Goal: Information Seeking & Learning: Learn about a topic

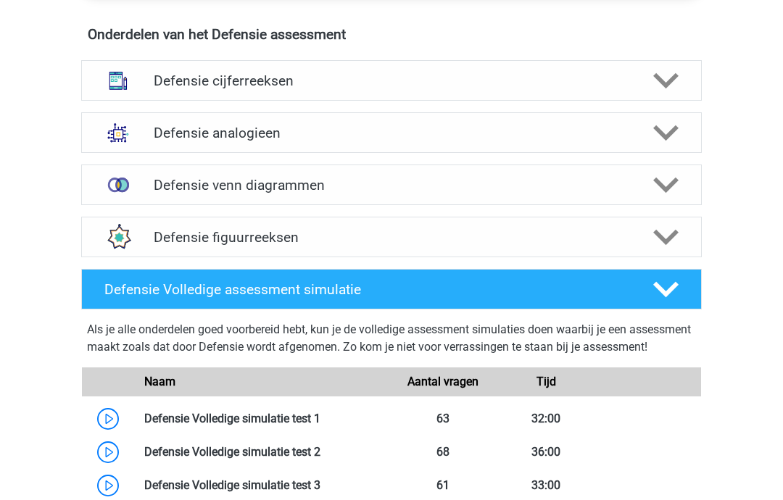
scroll to position [1063, 0]
click at [660, 230] on icon at bounding box center [665, 237] width 25 height 25
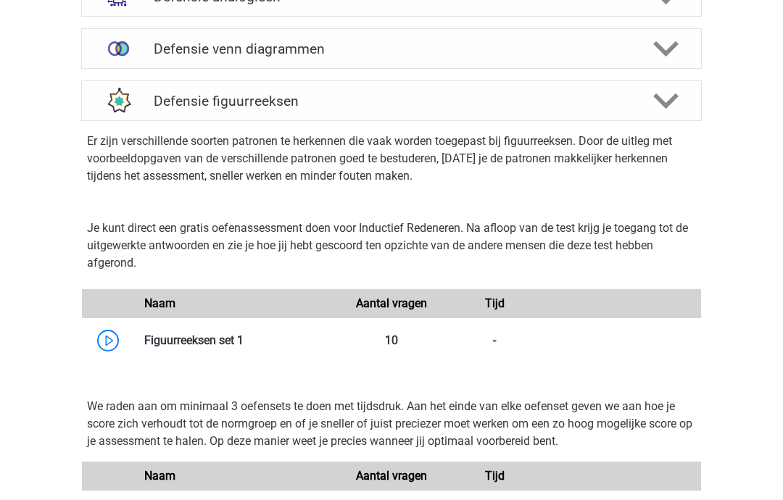
scroll to position [1198, 0]
click at [298, 109] on h4 "Defensie figuurreeksen" at bounding box center [391, 102] width 475 height 17
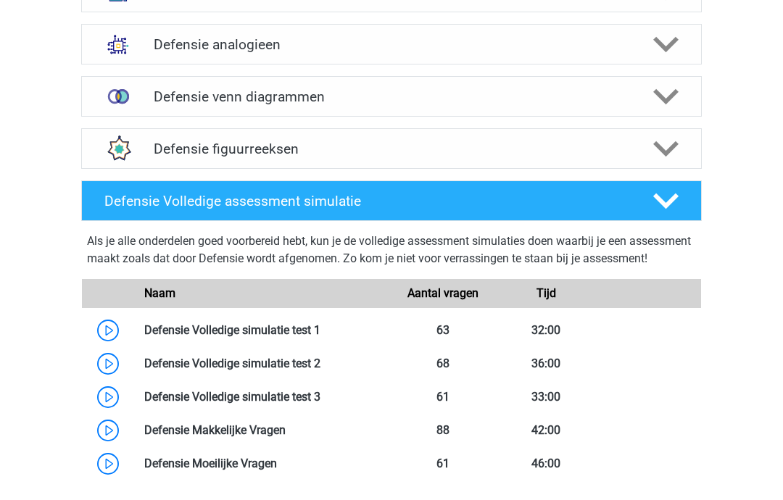
click at [667, 200] on icon at bounding box center [665, 201] width 25 height 25
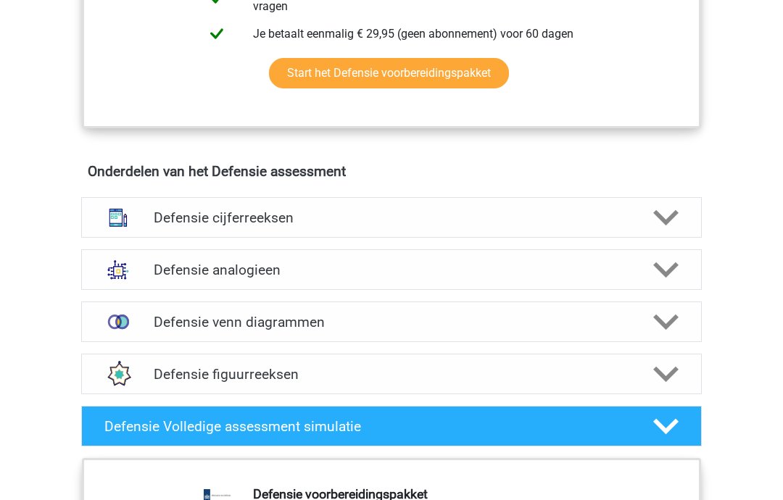
click at [656, 212] on polygon at bounding box center [665, 218] width 25 height 16
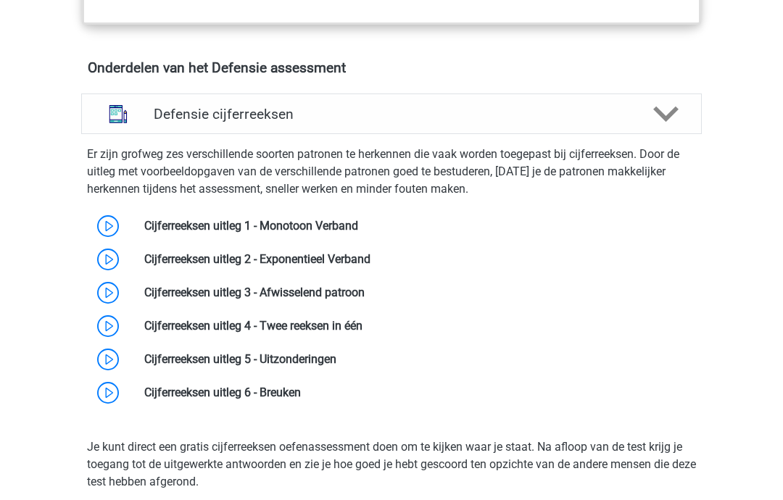
scroll to position [1029, 0]
click at [662, 104] on icon at bounding box center [665, 114] width 25 height 25
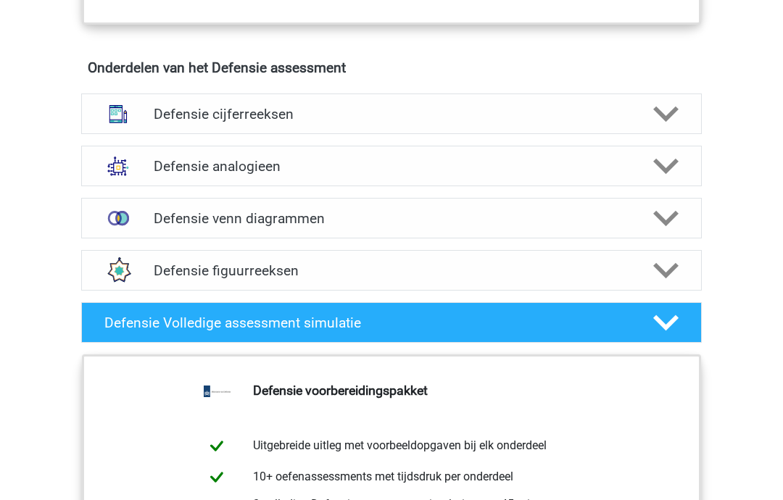
click at [655, 275] on icon at bounding box center [665, 270] width 25 height 25
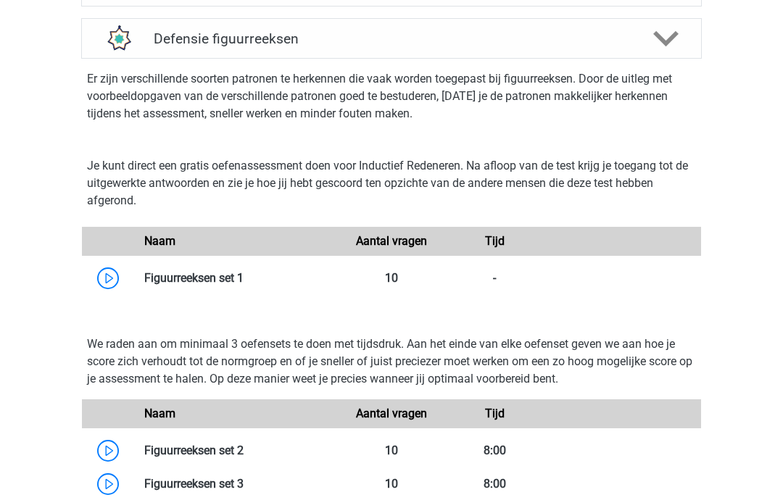
scroll to position [1261, 0]
click at [244, 282] on link at bounding box center [244, 278] width 0 height 14
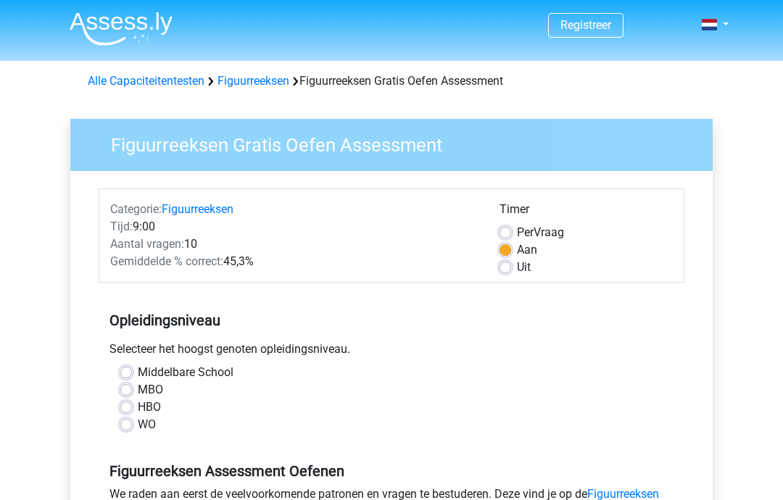
click at [138, 379] on label "Middelbare School" at bounding box center [186, 372] width 96 height 17
click at [125, 379] on input "Middelbare School" at bounding box center [126, 371] width 12 height 15
radio input "true"
click at [155, 387] on label "MBO" at bounding box center [150, 390] width 25 height 17
click at [132, 387] on input "MBO" at bounding box center [126, 389] width 12 height 15
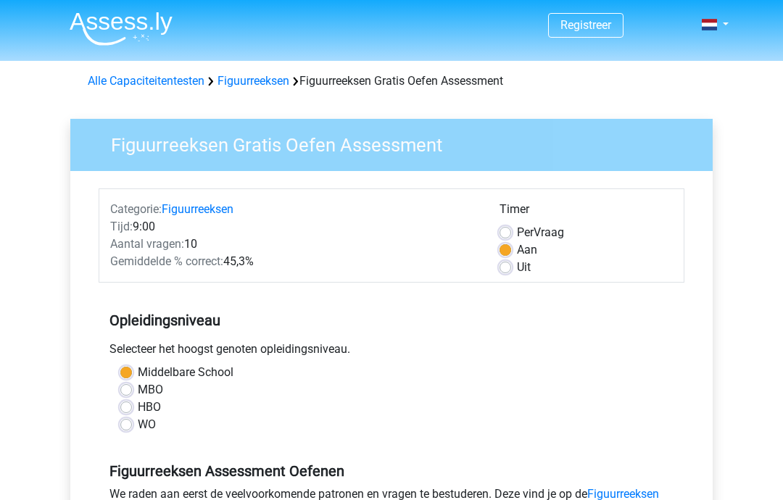
radio input "true"
click at [519, 264] on label "Uit" at bounding box center [524, 267] width 14 height 17
click at [511, 264] on input "Uit" at bounding box center [506, 266] width 12 height 15
radio input "true"
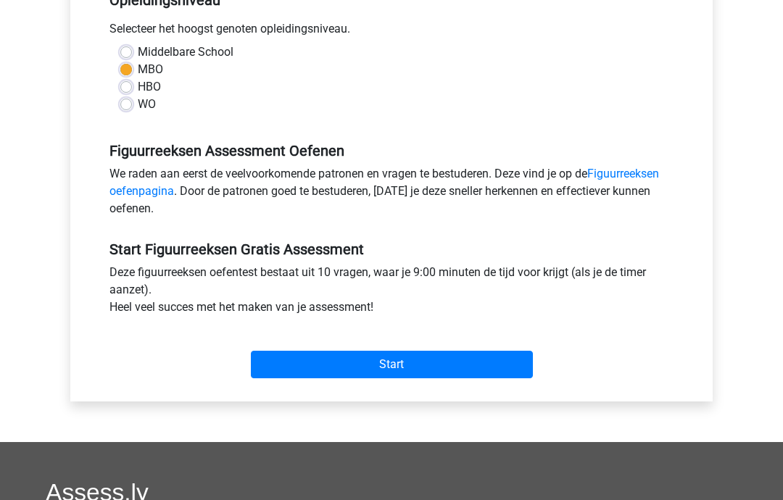
scroll to position [322, 0]
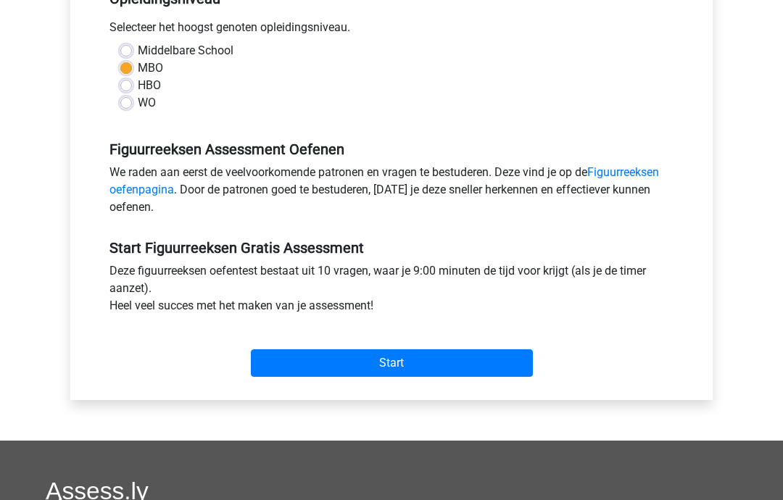
click at [426, 357] on input "Start" at bounding box center [392, 364] width 282 height 28
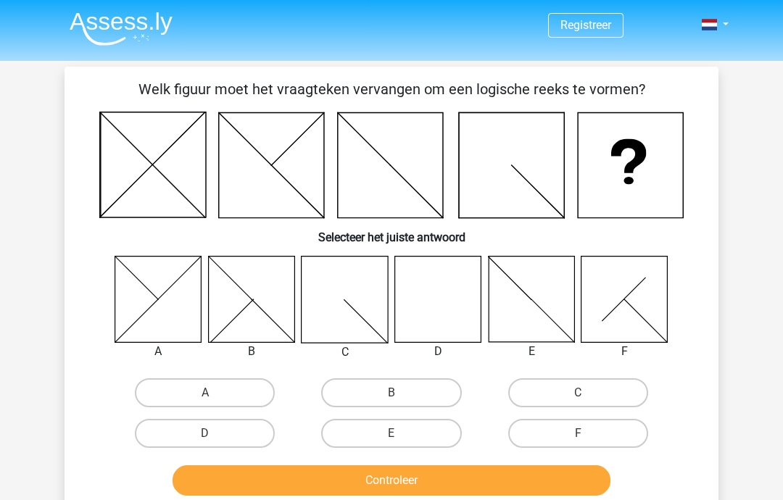
click at [438, 294] on icon at bounding box center [438, 299] width 86 height 86
click at [241, 436] on label "D" at bounding box center [205, 433] width 140 height 29
click at [215, 436] on input "D" at bounding box center [209, 438] width 9 height 9
radio input "true"
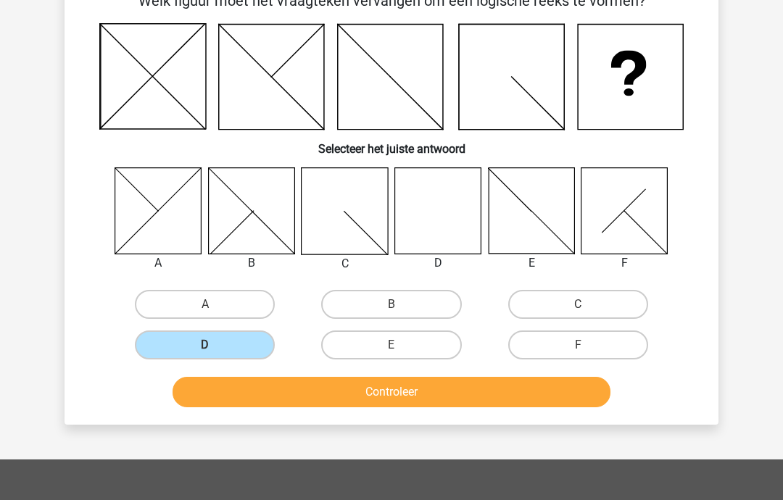
click at [528, 389] on button "Controleer" at bounding box center [392, 393] width 439 height 30
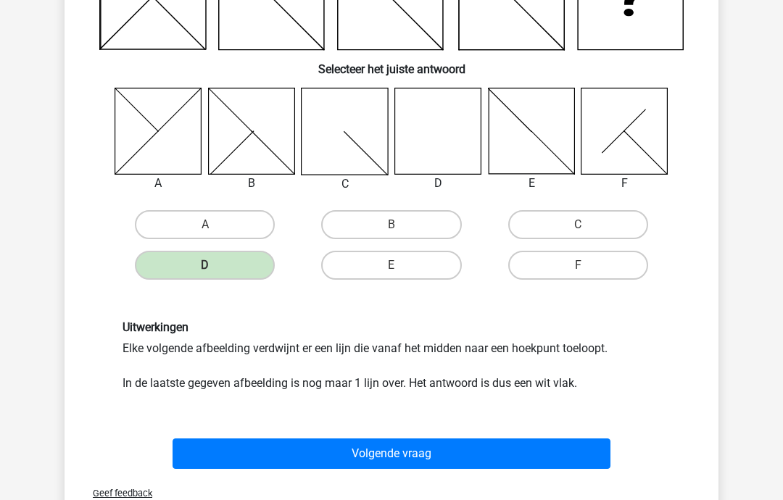
click at [516, 445] on button "Volgende vraag" at bounding box center [392, 455] width 439 height 30
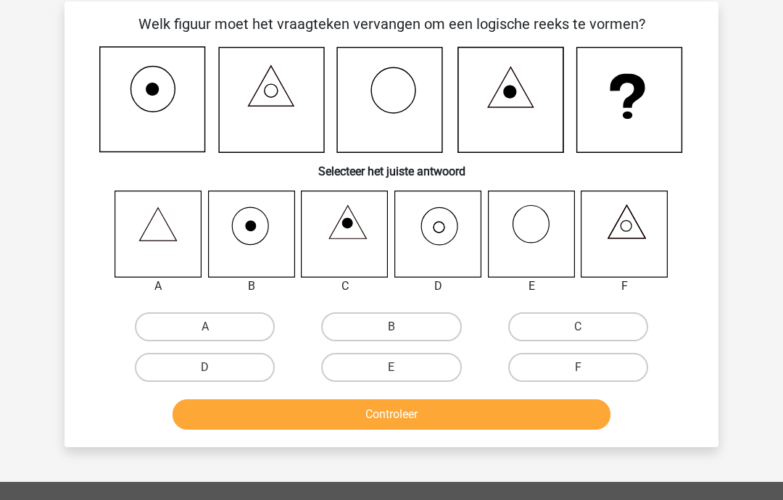
scroll to position [64, 0]
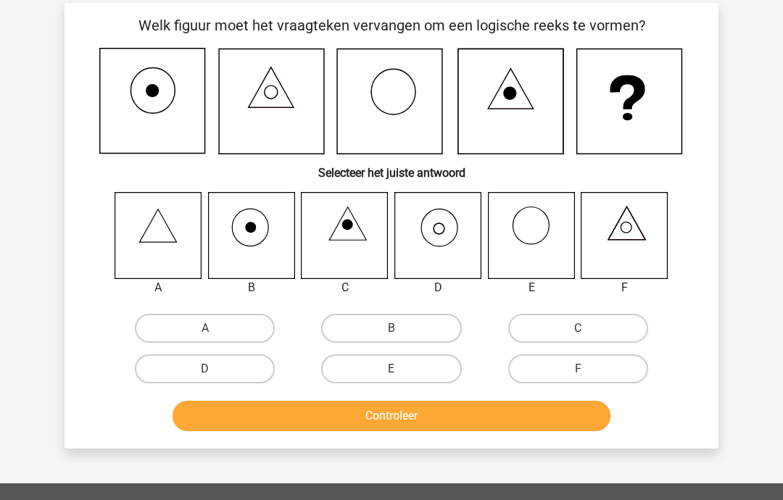
click at [235, 328] on label "A" at bounding box center [205, 328] width 140 height 29
click at [215, 329] on input "A" at bounding box center [209, 333] width 9 height 9
radio input "true"
click at [483, 418] on button "Controleer" at bounding box center [392, 416] width 439 height 30
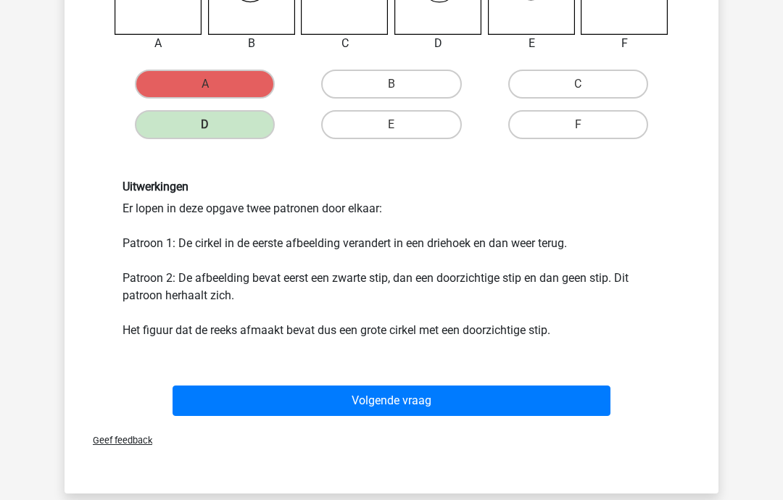
click at [488, 400] on button "Volgende vraag" at bounding box center [392, 402] width 439 height 30
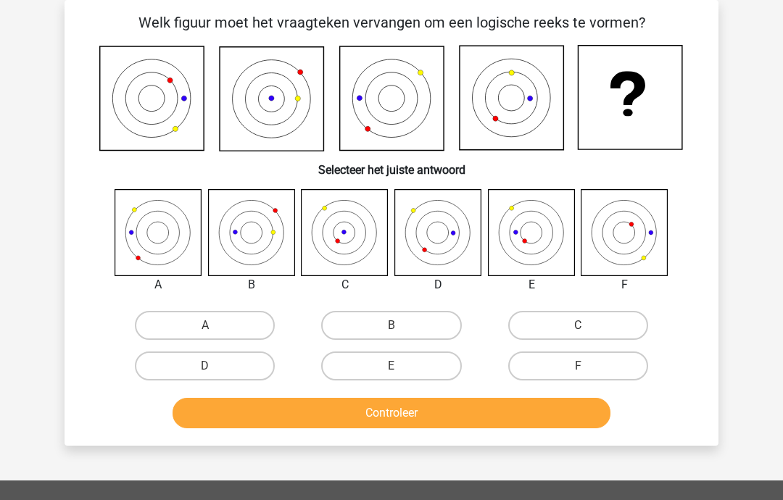
scroll to position [87, 0]
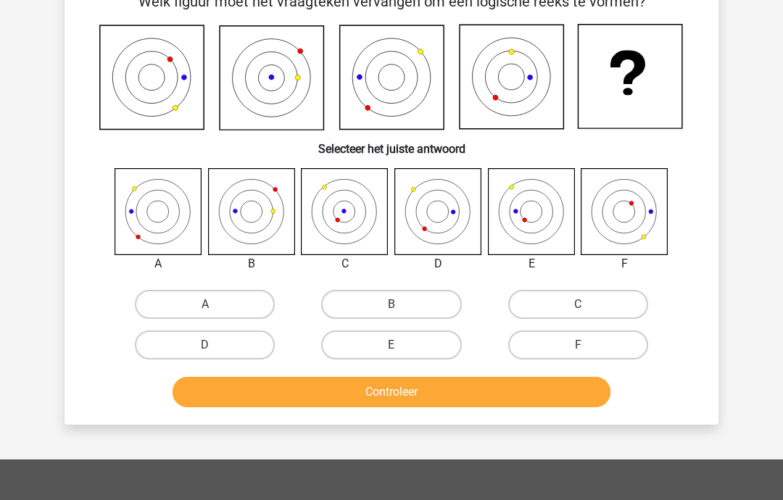
click at [540, 213] on icon at bounding box center [531, 212] width 86 height 86
click at [416, 343] on label "E" at bounding box center [391, 345] width 140 height 29
click at [401, 346] on input "E" at bounding box center [396, 350] width 9 height 9
radio input "true"
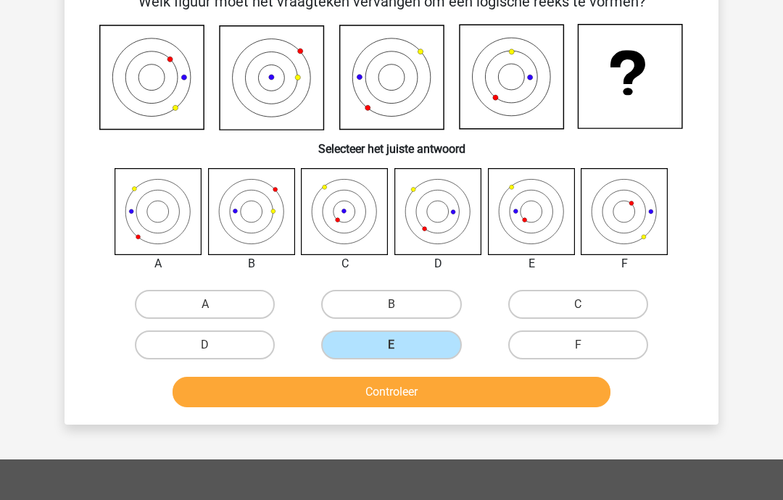
click at [403, 389] on button "Controleer" at bounding box center [392, 392] width 439 height 30
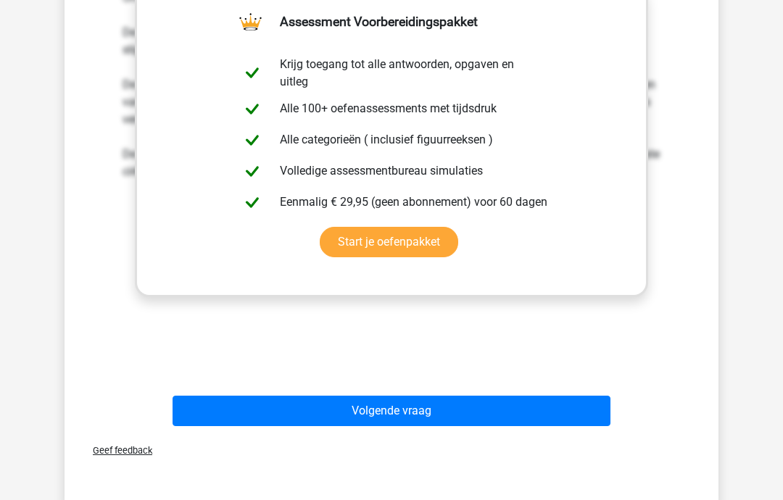
click at [443, 402] on button "Volgende vraag" at bounding box center [392, 411] width 439 height 30
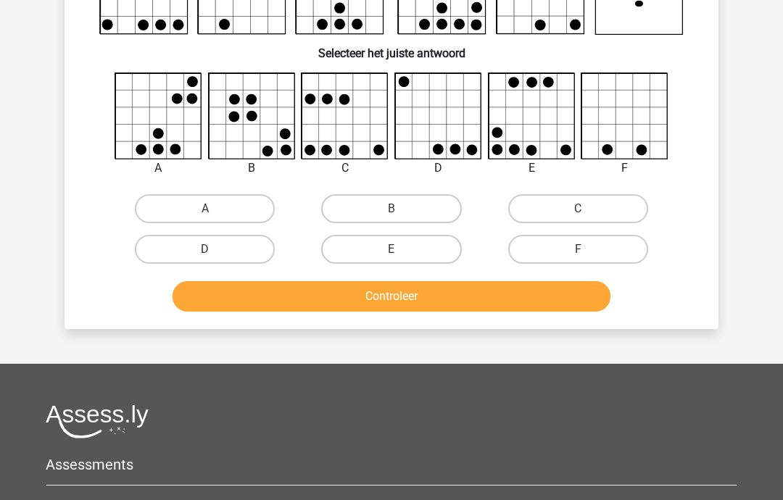
scroll to position [67, 0]
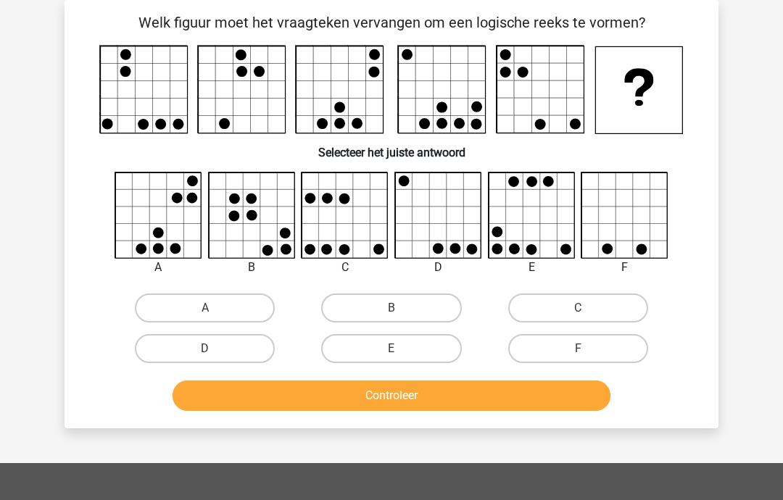
click at [71, 287] on div "Welk figuur moet het vraagteken vervangen om een logische reeks te vormen?" at bounding box center [391, 214] width 643 height 405
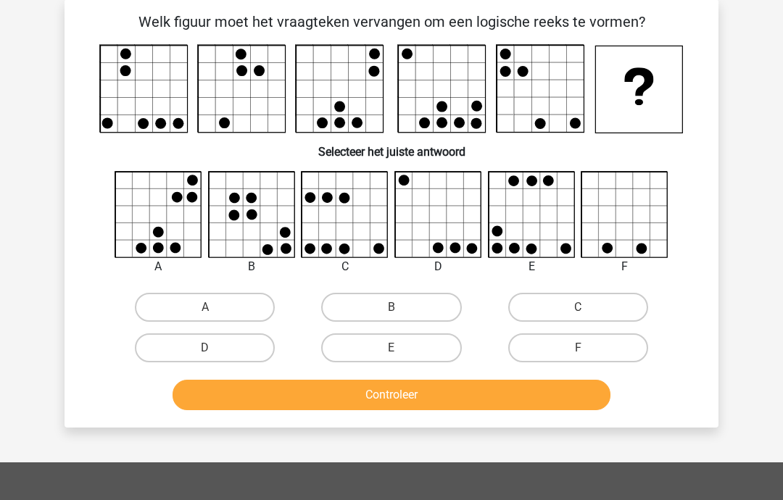
click at [345, 136] on h6 "Selecteer het juiste antwoord" at bounding box center [392, 146] width 608 height 25
click at [210, 141] on h6 "Selecteer het juiste antwoord" at bounding box center [392, 146] width 608 height 25
click at [244, 47] on rect at bounding box center [242, 89] width 87 height 87
click at [248, 79] on rect at bounding box center [242, 89] width 87 height 87
click at [234, 148] on h6 "Selecteer het juiste antwoord" at bounding box center [392, 146] width 608 height 25
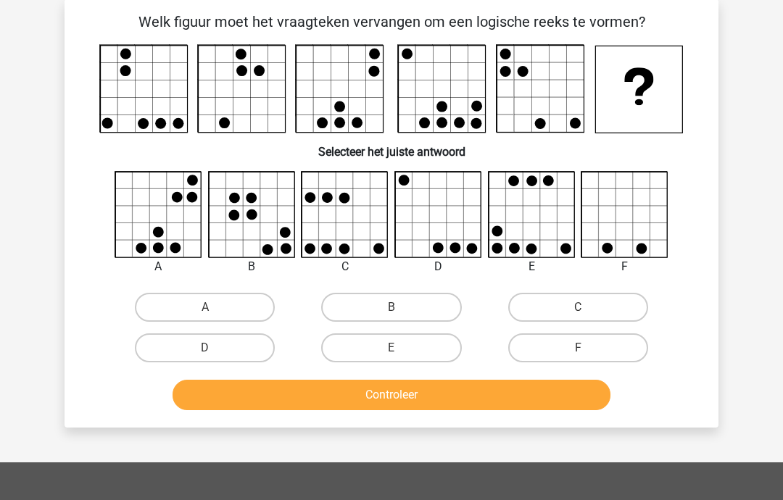
click at [482, 130] on rect at bounding box center [442, 89] width 87 height 87
click at [379, 48] on rect at bounding box center [340, 89] width 87 height 87
click at [178, 137] on h6 "Selecteer het juiste antwoord" at bounding box center [392, 146] width 608 height 25
click at [232, 166] on div "Welk figuur moet het vraagteken vervangen om een logische reeks te vormen?" at bounding box center [391, 214] width 643 height 405
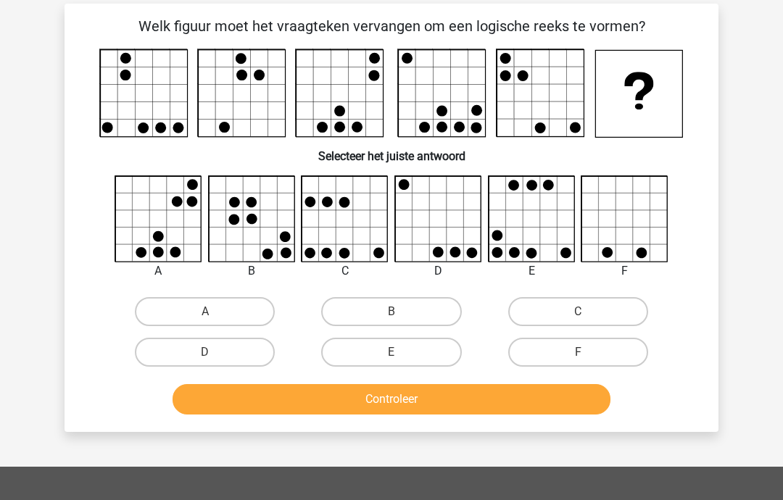
click at [429, 360] on label "E" at bounding box center [391, 353] width 140 height 29
click at [401, 360] on input "E" at bounding box center [396, 357] width 9 height 9
radio input "true"
click at [426, 406] on button "Controleer" at bounding box center [392, 399] width 439 height 30
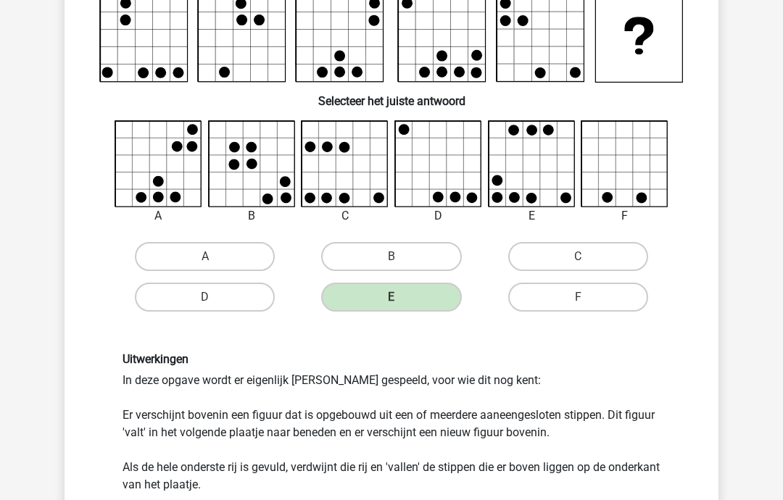
scroll to position [99, 0]
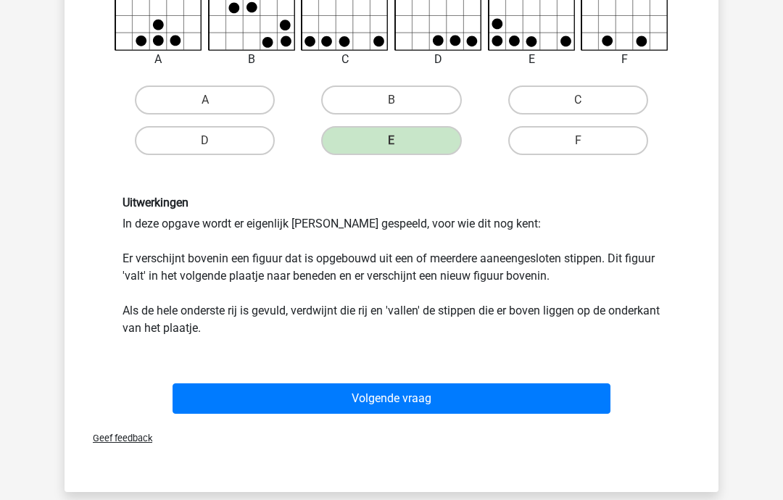
click at [431, 401] on button "Volgende vraag" at bounding box center [392, 399] width 439 height 30
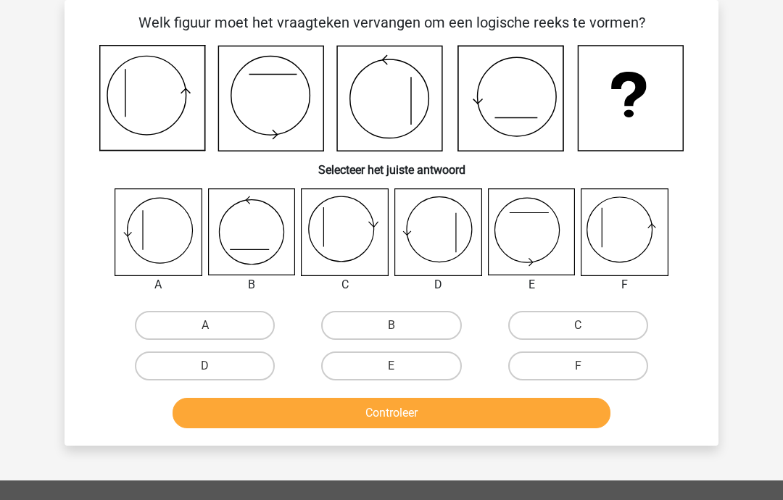
scroll to position [84, 0]
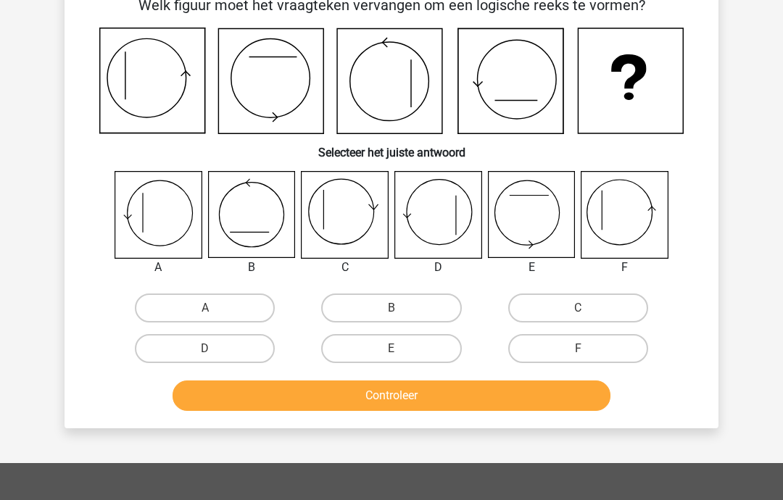
click at [585, 355] on input "F" at bounding box center [582, 353] width 9 height 9
radio input "true"
click at [471, 398] on button "Controleer" at bounding box center [392, 396] width 439 height 30
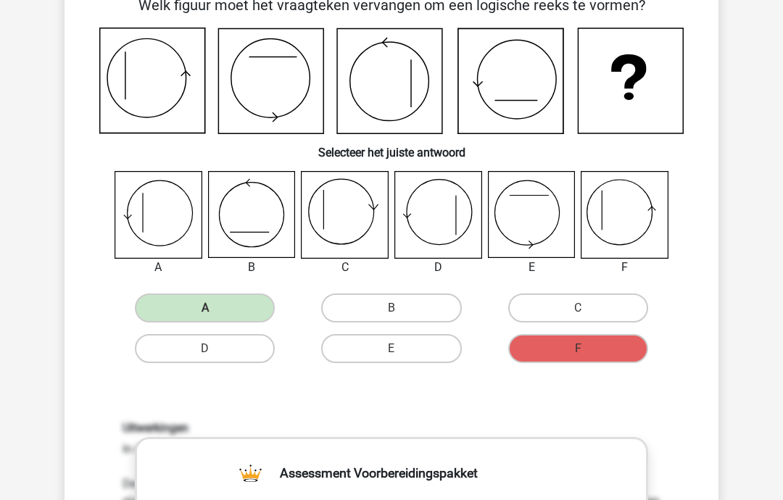
click at [715, 260] on div "Welk figuur moet het vraagteken vervangen om een logische reeks te vormen? Sele…" at bounding box center [392, 469] width 654 height 973
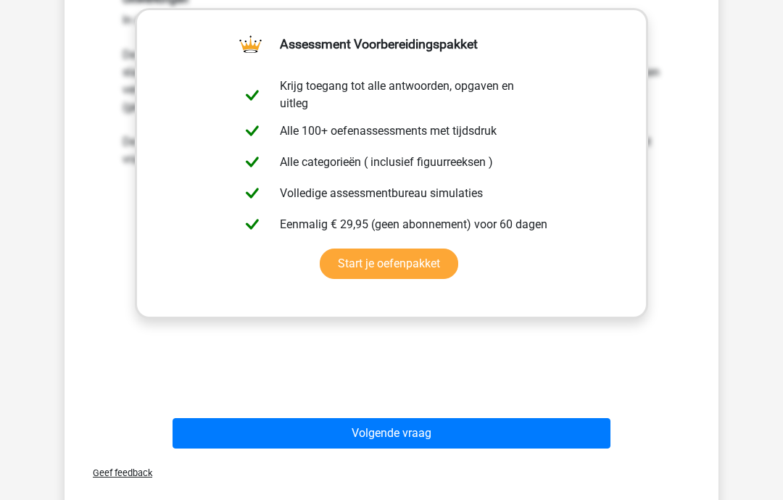
click at [568, 426] on button "Volgende vraag" at bounding box center [392, 434] width 439 height 30
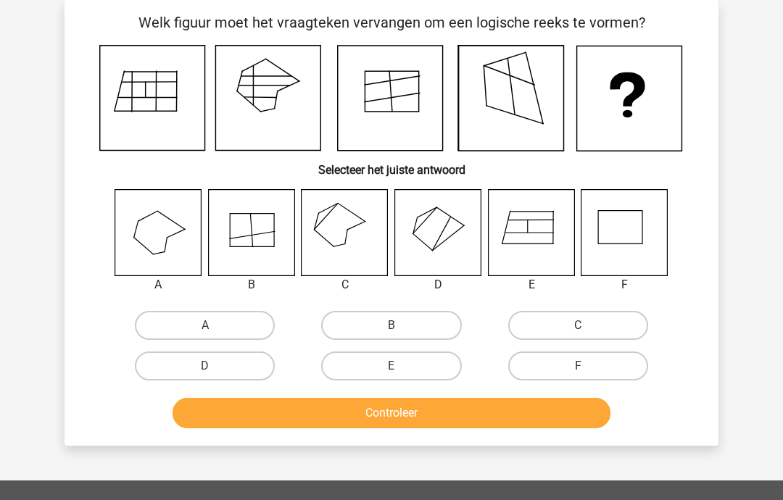
scroll to position [85, 0]
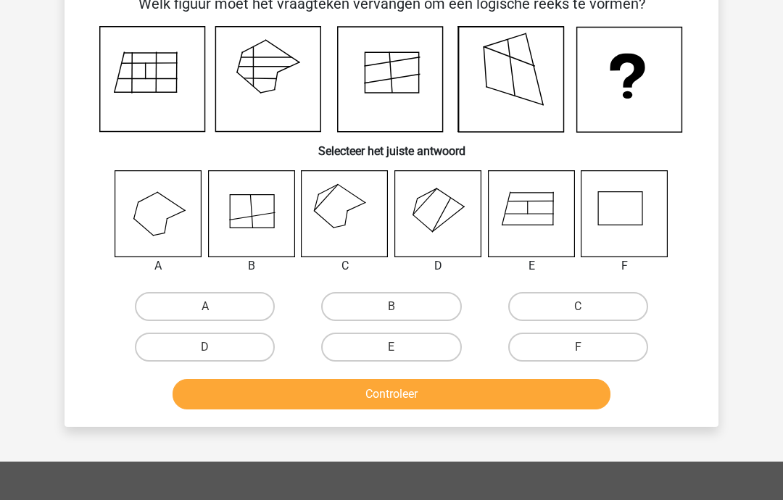
click at [344, 223] on icon at bounding box center [345, 214] width 86 height 86
click at [566, 304] on label "C" at bounding box center [578, 307] width 140 height 29
click at [578, 308] on input "C" at bounding box center [582, 312] width 9 height 9
radio input "true"
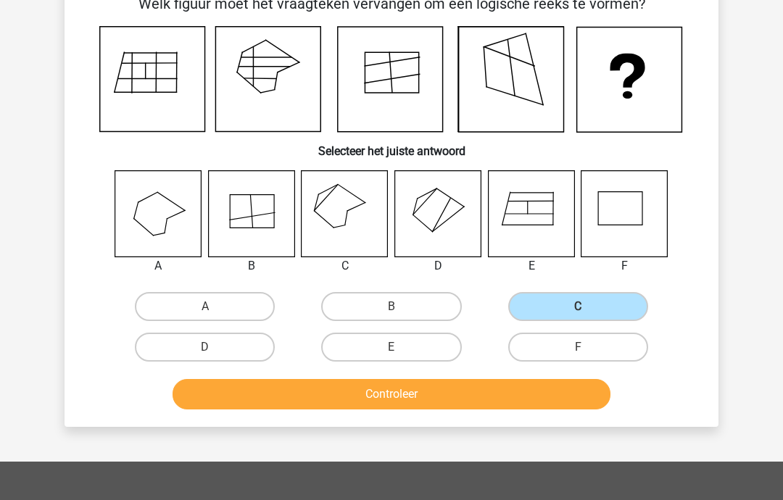
click at [458, 394] on button "Controleer" at bounding box center [392, 394] width 439 height 30
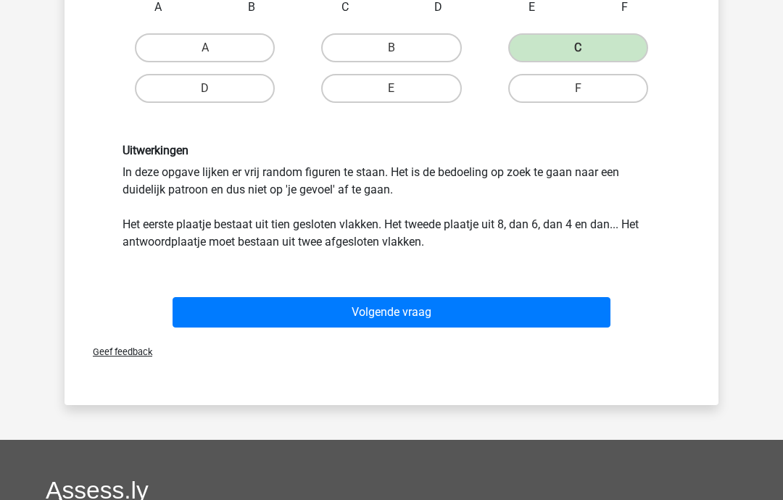
scroll to position [373, 0]
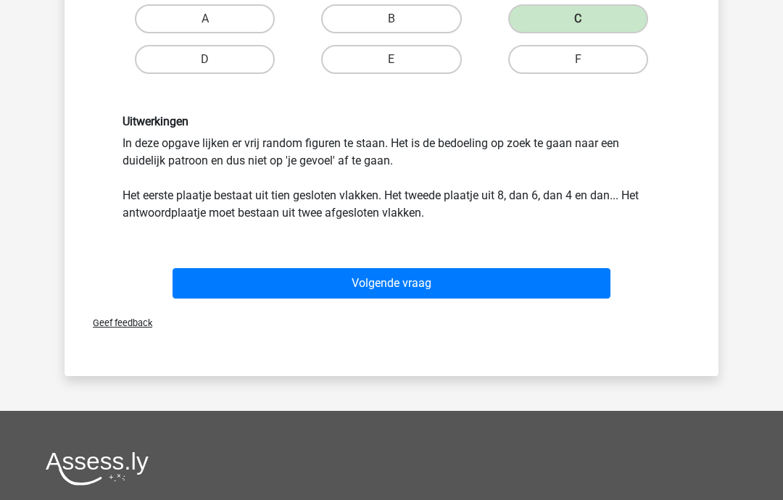
click at [492, 281] on button "Volgende vraag" at bounding box center [392, 284] width 439 height 30
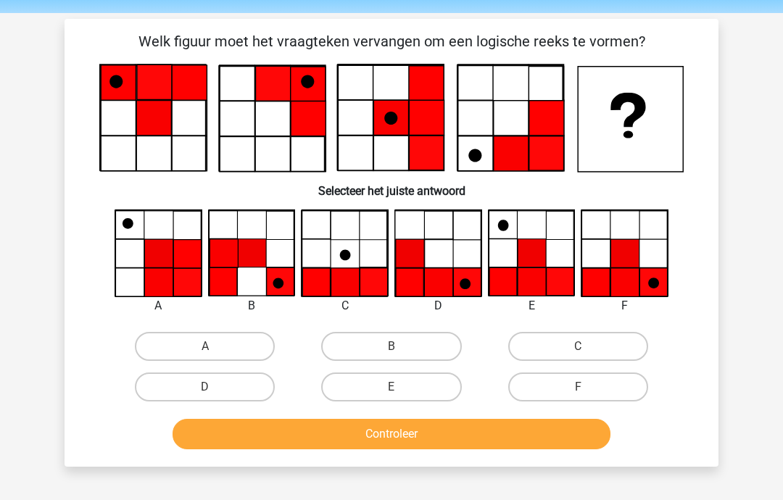
scroll to position [36, 0]
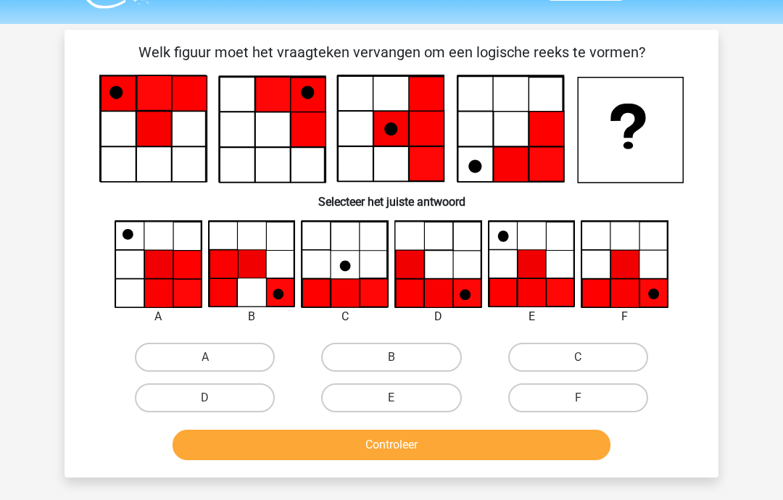
click at [585, 386] on label "F" at bounding box center [578, 398] width 140 height 29
click at [585, 399] on input "F" at bounding box center [582, 403] width 9 height 9
radio input "true"
click at [535, 448] on button "Controleer" at bounding box center [392, 445] width 439 height 30
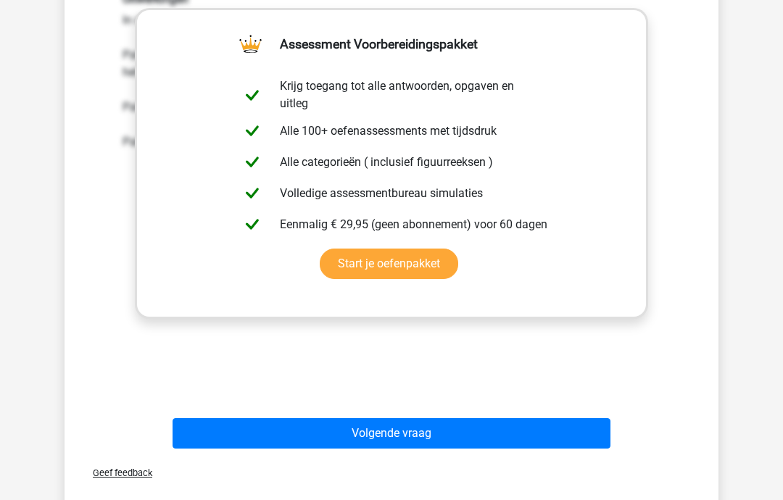
click at [513, 419] on button "Volgende vraag" at bounding box center [392, 434] width 439 height 30
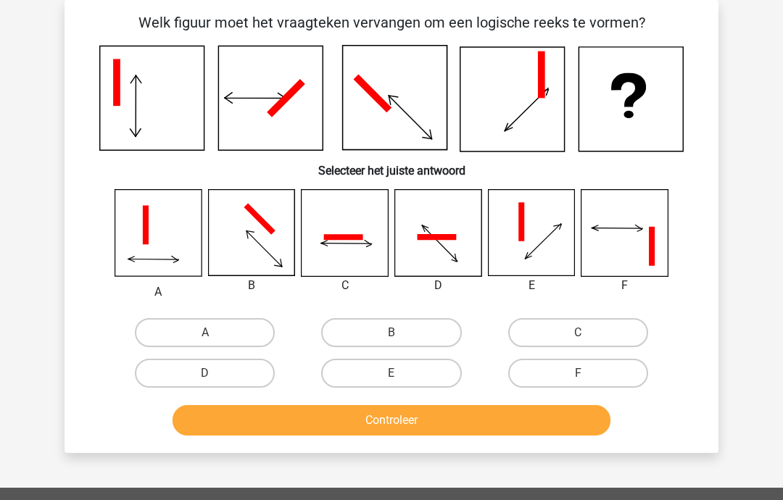
scroll to position [73, 0]
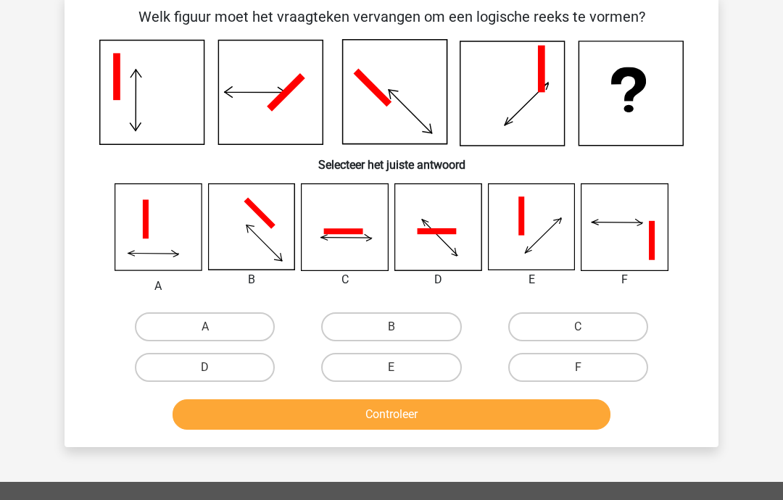
click at [224, 359] on label "D" at bounding box center [205, 367] width 140 height 29
click at [215, 368] on input "D" at bounding box center [209, 372] width 9 height 9
radio input "true"
click at [289, 409] on button "Controleer" at bounding box center [392, 415] width 439 height 30
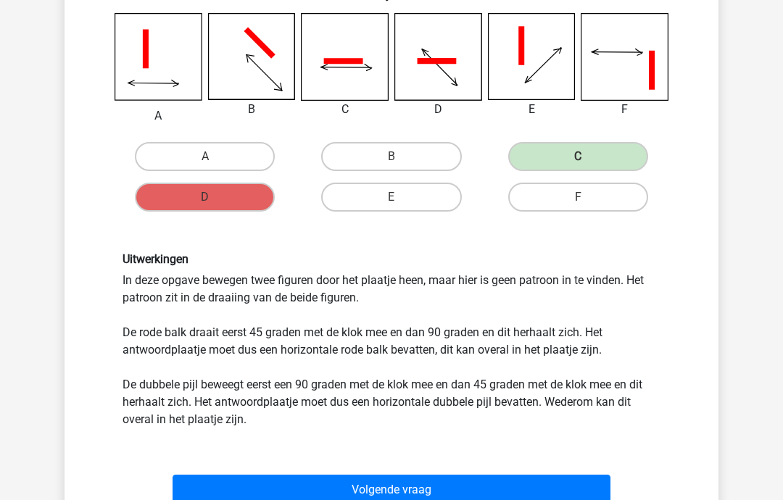
scroll to position [242, 0]
click at [463, 488] on button "Volgende vraag" at bounding box center [392, 491] width 439 height 30
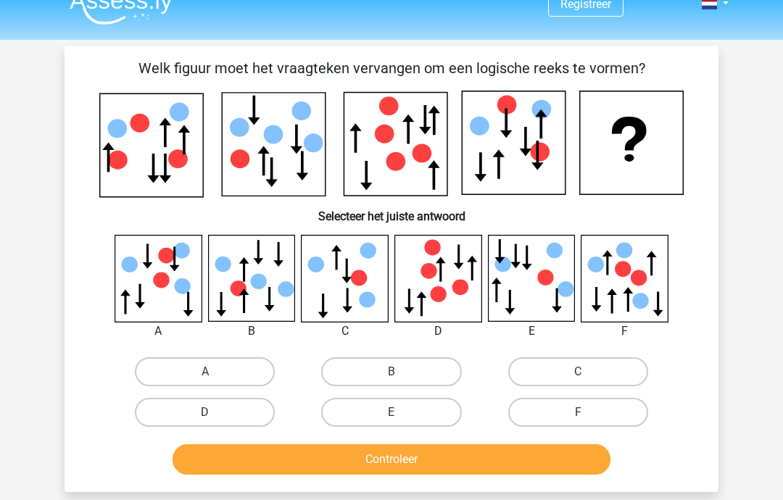
scroll to position [19, 0]
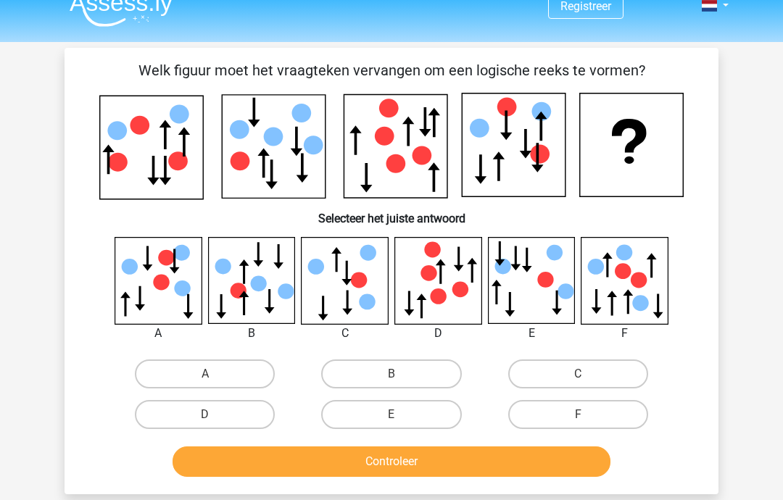
click at [577, 366] on label "C" at bounding box center [578, 374] width 140 height 29
click at [578, 374] on input "C" at bounding box center [582, 378] width 9 height 9
radio input "true"
click at [549, 456] on button "Controleer" at bounding box center [392, 462] width 439 height 30
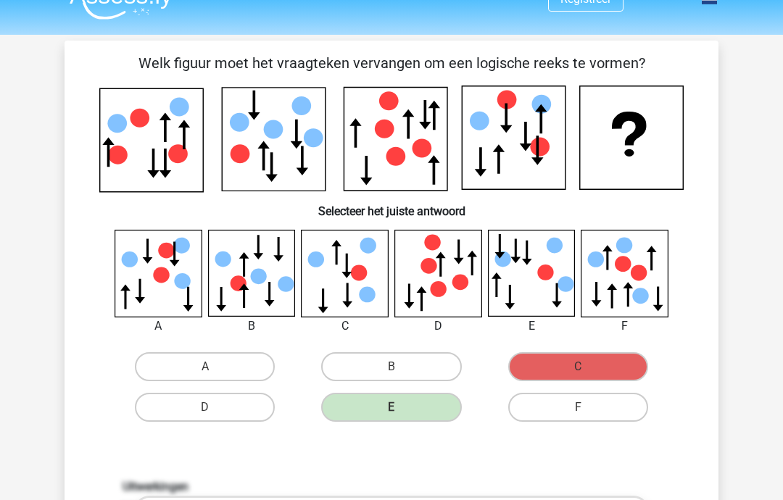
scroll to position [22, 0]
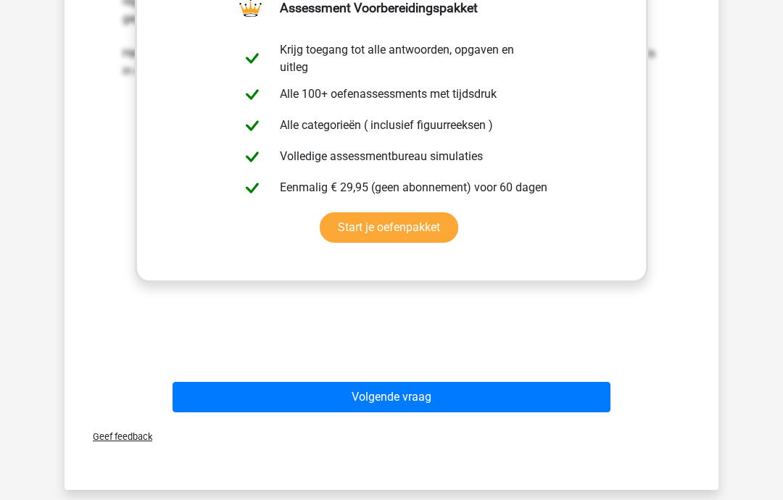
click at [389, 397] on button "Volgende vraag" at bounding box center [392, 398] width 439 height 30
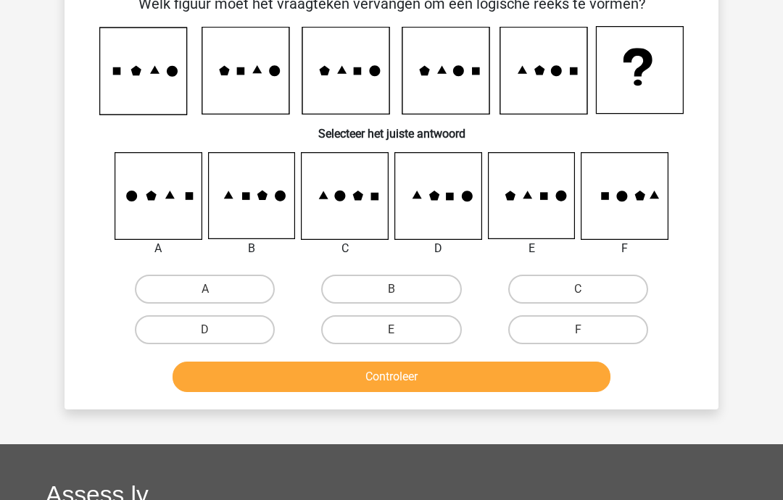
scroll to position [67, 0]
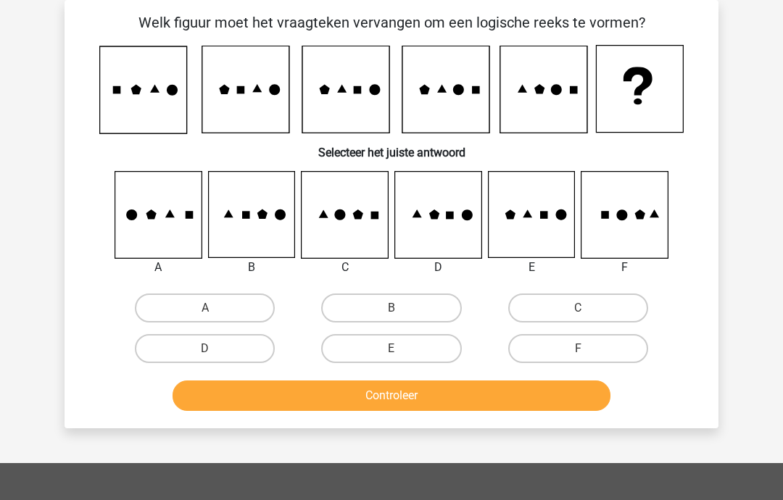
click at [251, 347] on label "D" at bounding box center [205, 348] width 140 height 29
click at [215, 349] on input "D" at bounding box center [209, 353] width 9 height 9
radio input "true"
click at [504, 410] on button "Controleer" at bounding box center [392, 396] width 439 height 30
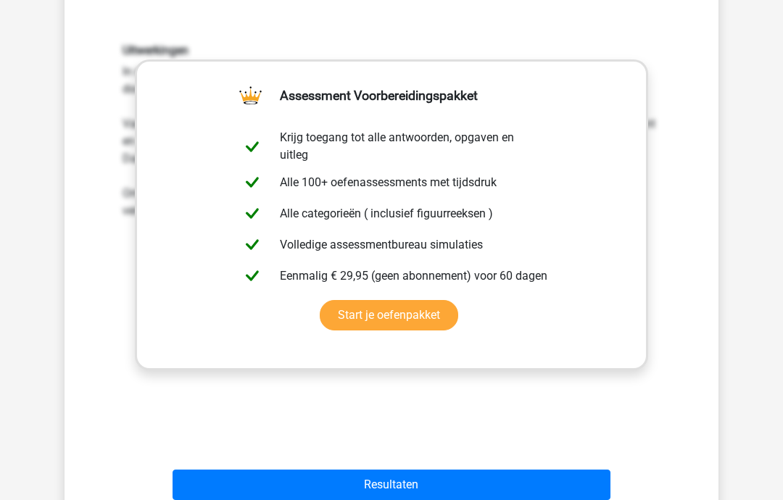
scroll to position [527, 0]
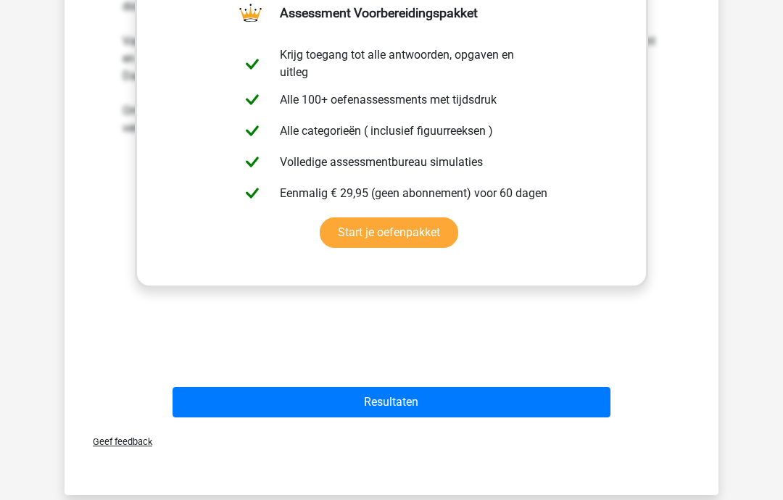
click at [571, 404] on button "Resultaten" at bounding box center [392, 402] width 439 height 30
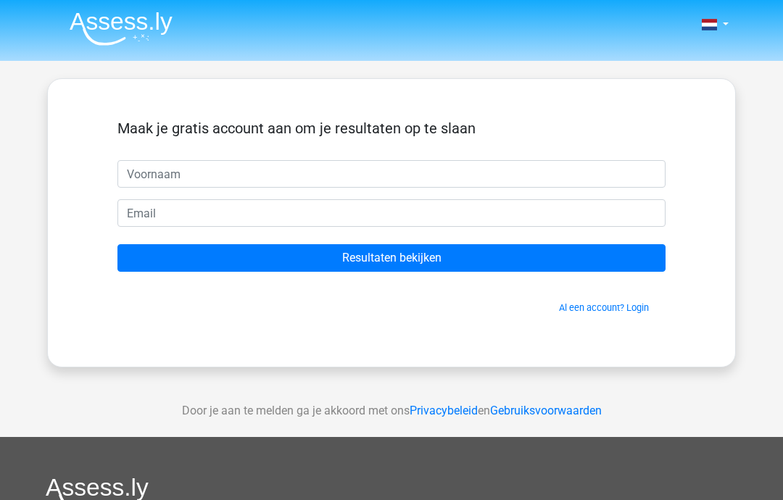
click at [474, 172] on input "text" at bounding box center [391, 174] width 548 height 28
type input "Hmhutterd"
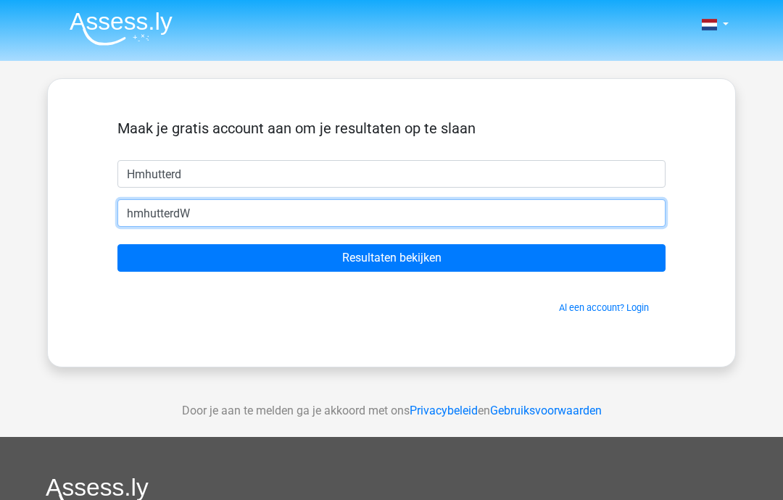
type input "hmhutterdW"
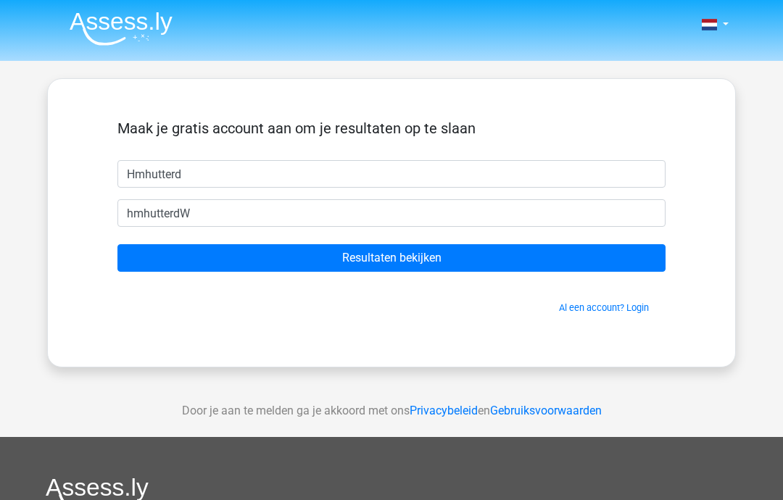
click at [640, 304] on link "Al een account? Login" at bounding box center [604, 307] width 90 height 11
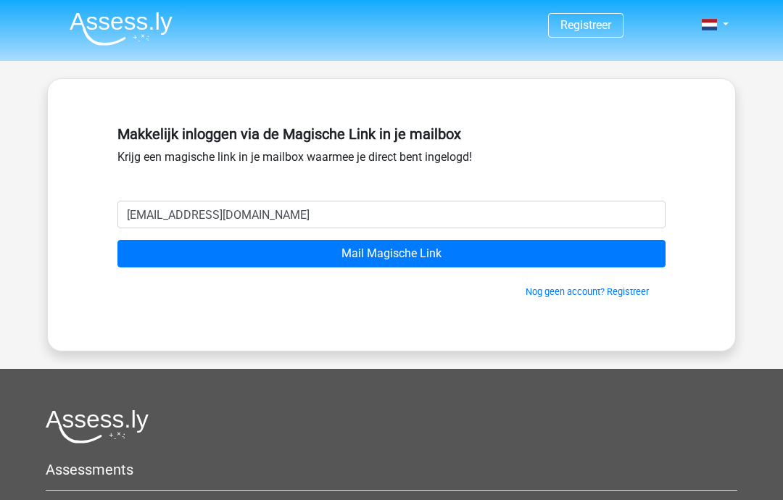
type input "[EMAIL_ADDRESS][DOMAIN_NAME]"
click at [392, 254] on input "Mail Magische Link" at bounding box center [391, 254] width 548 height 28
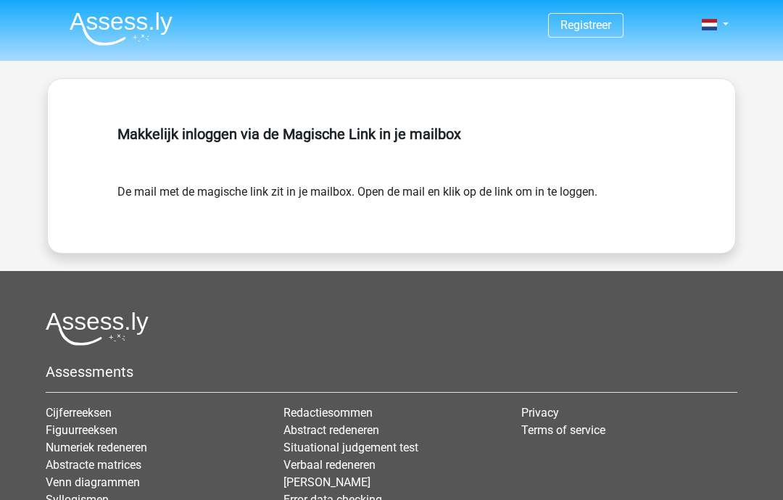
click at [125, 30] on img at bounding box center [121, 29] width 103 height 34
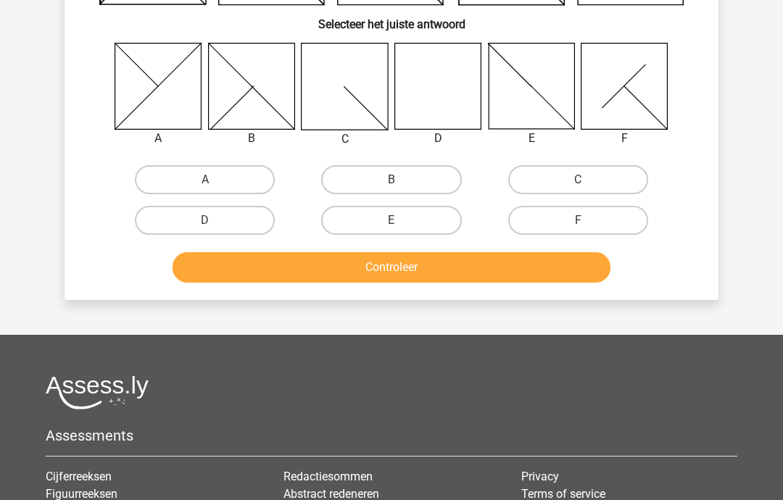
scroll to position [213, 0]
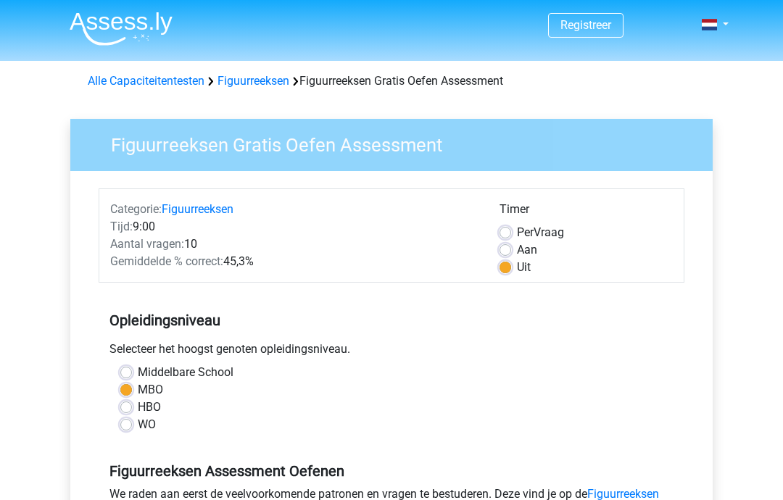
click at [255, 87] on link "Figuurreeksen" at bounding box center [254, 81] width 72 height 14
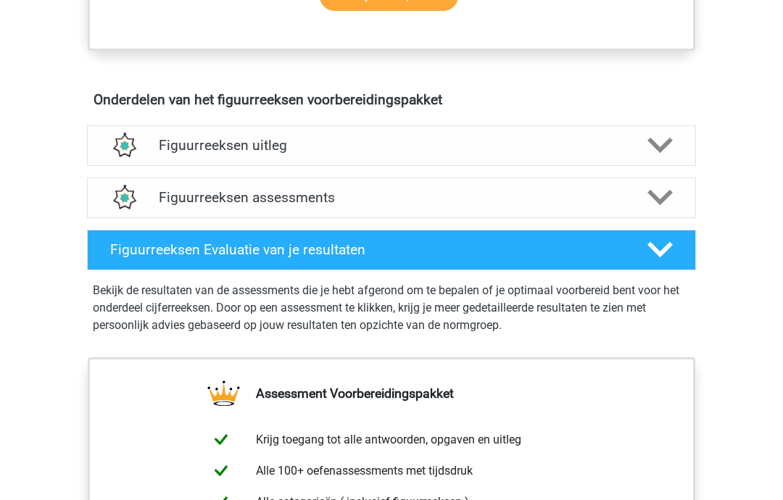
scroll to position [800, 0]
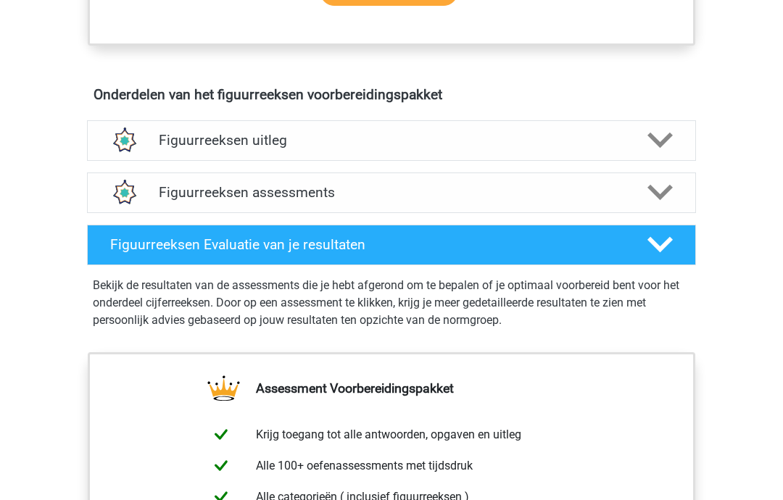
click at [671, 193] on icon at bounding box center [660, 192] width 25 height 25
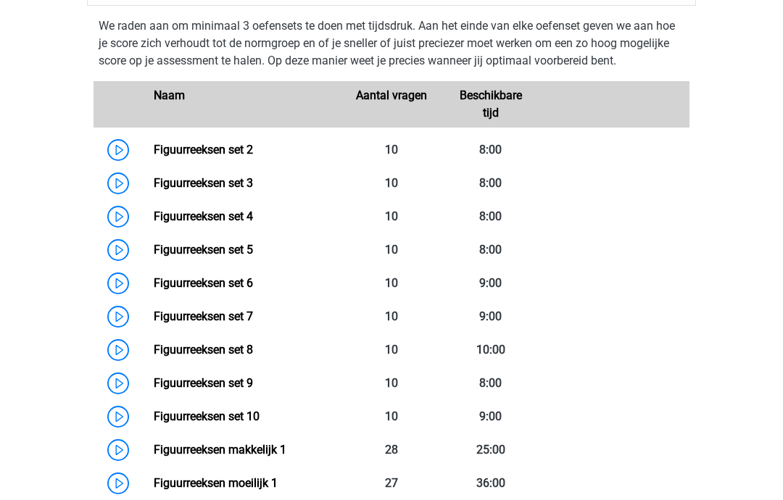
scroll to position [1007, 0]
click at [226, 146] on link "Figuurreeksen set 2" at bounding box center [203, 150] width 99 height 14
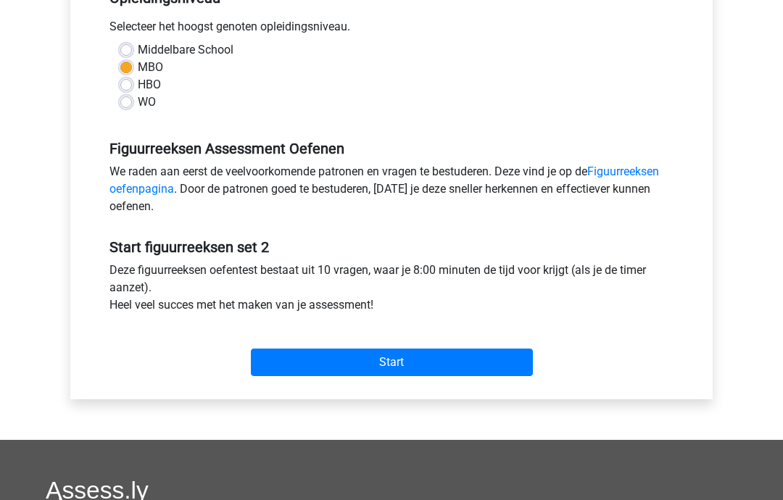
scroll to position [328, 0]
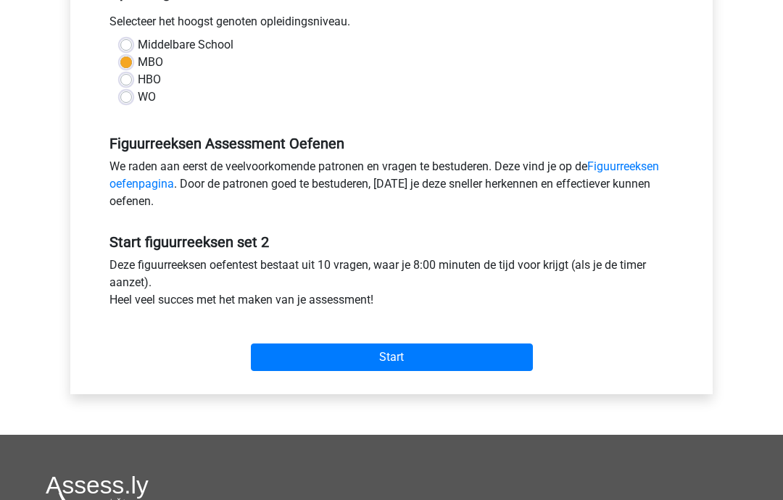
click at [416, 365] on input "Start" at bounding box center [392, 358] width 282 height 28
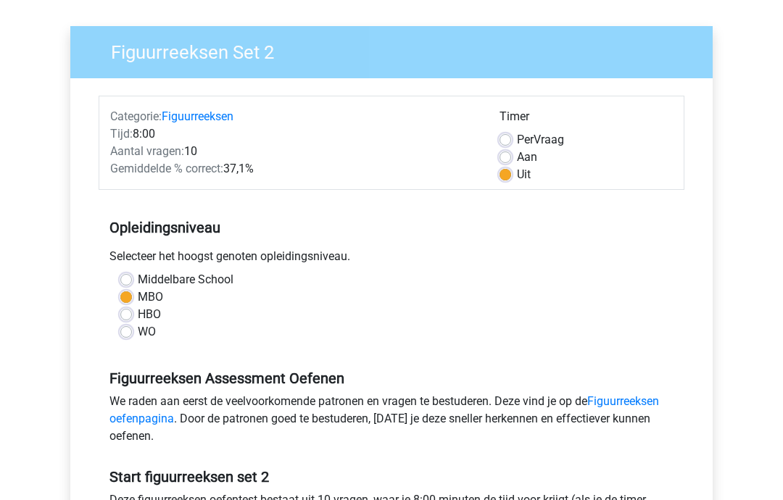
scroll to position [86, 0]
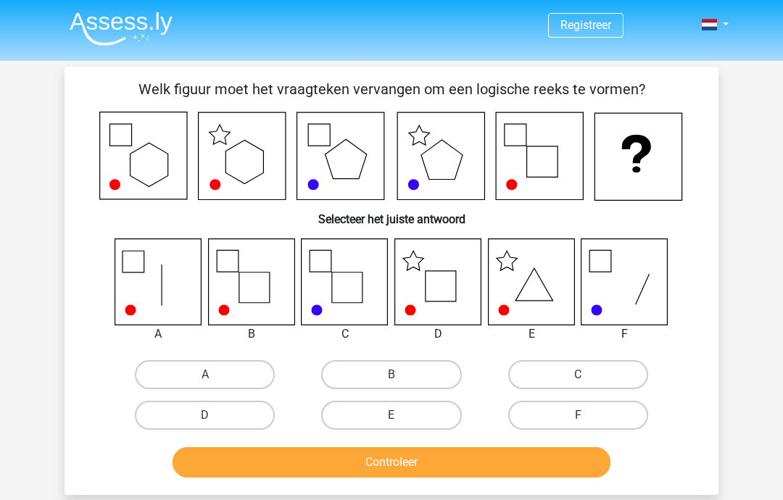
click at [255, 281] on icon at bounding box center [251, 282] width 86 height 86
click at [389, 374] on label "B" at bounding box center [391, 374] width 140 height 29
click at [392, 375] on input "B" at bounding box center [396, 379] width 9 height 9
radio input "true"
click at [465, 450] on button "Controleer" at bounding box center [392, 463] width 439 height 30
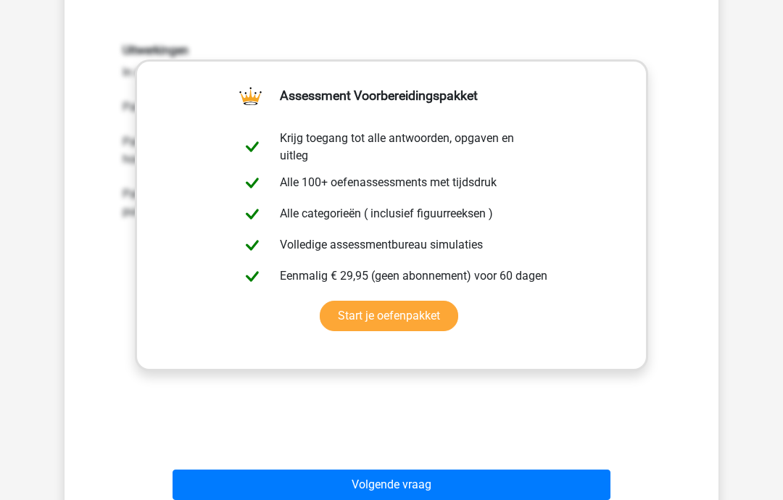
click at [458, 485] on button "Volgende vraag" at bounding box center [392, 486] width 439 height 30
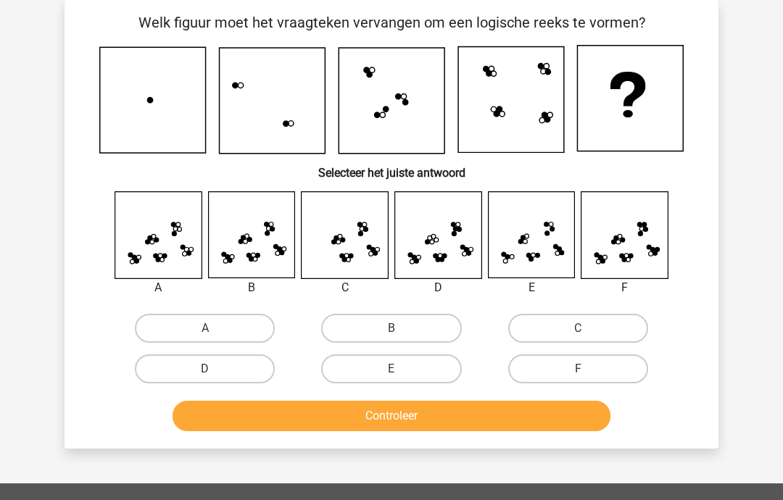
scroll to position [81, 0]
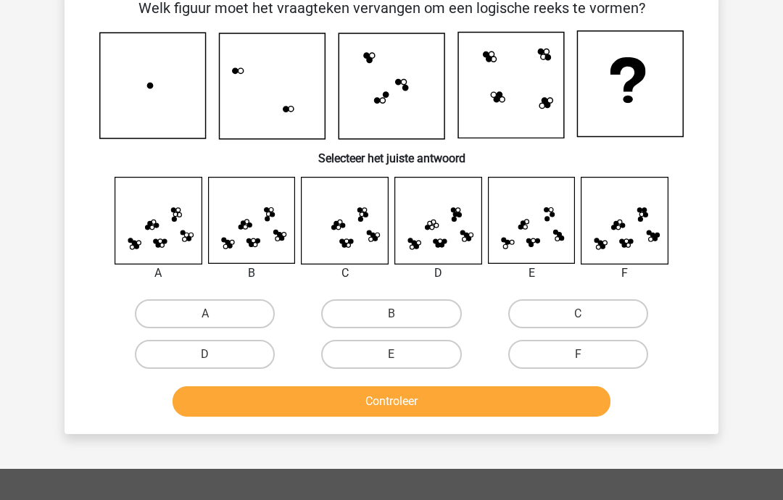
click at [418, 308] on label "B" at bounding box center [391, 314] width 140 height 29
click at [401, 315] on input "B" at bounding box center [396, 319] width 9 height 9
radio input "true"
click at [495, 401] on button "Controleer" at bounding box center [392, 402] width 439 height 30
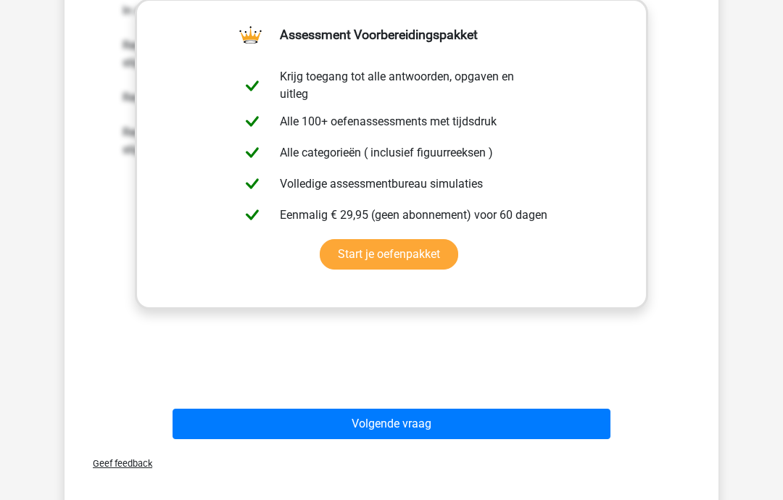
click at [548, 421] on button "Volgende vraag" at bounding box center [392, 425] width 439 height 30
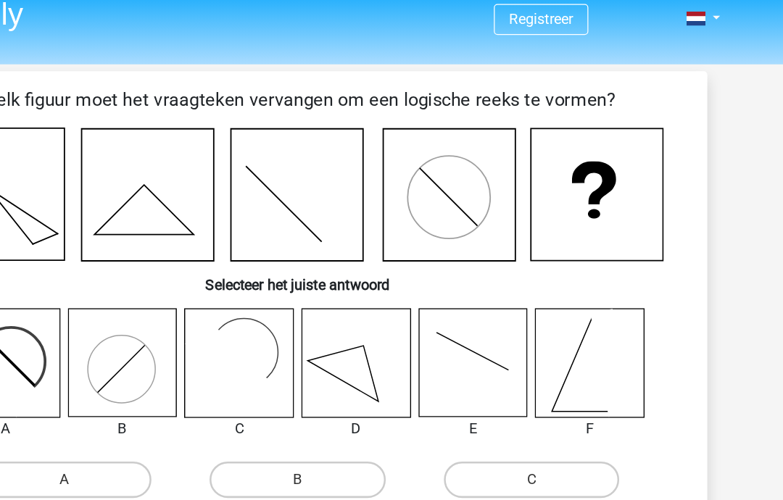
scroll to position [0, 0]
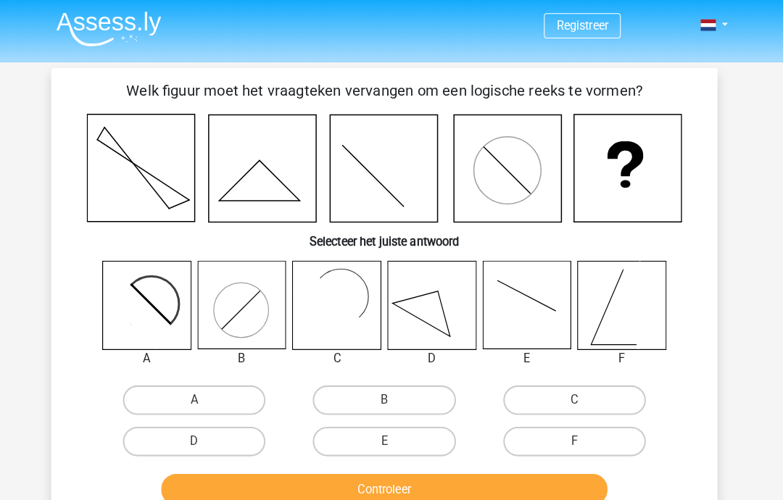
click at [578, 401] on input "C" at bounding box center [582, 397] width 9 height 9
radio input "true"
click at [533, 472] on button "Controleer" at bounding box center [392, 481] width 439 height 30
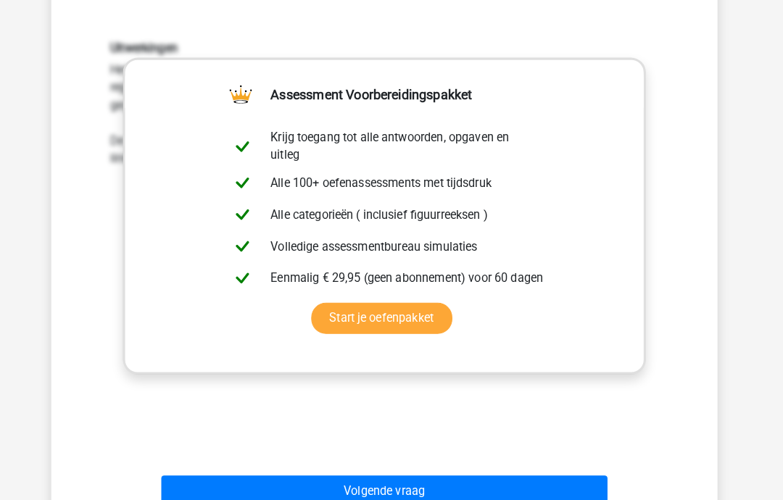
scroll to position [474, 0]
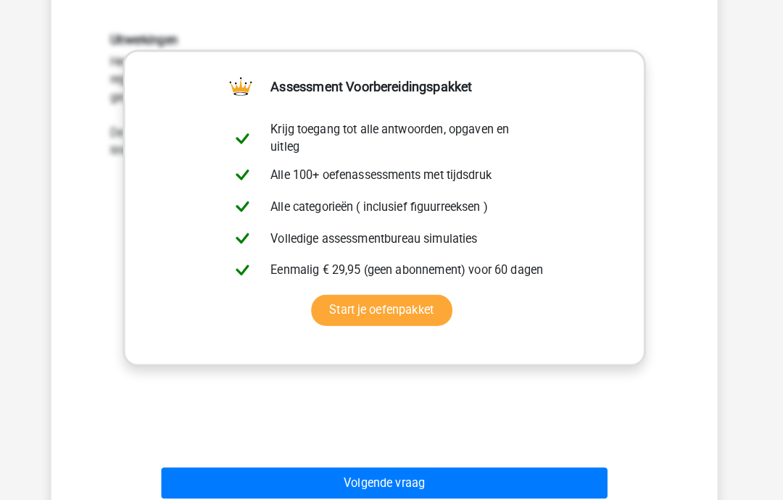
click at [553, 463] on button "Volgende vraag" at bounding box center [392, 474] width 439 height 30
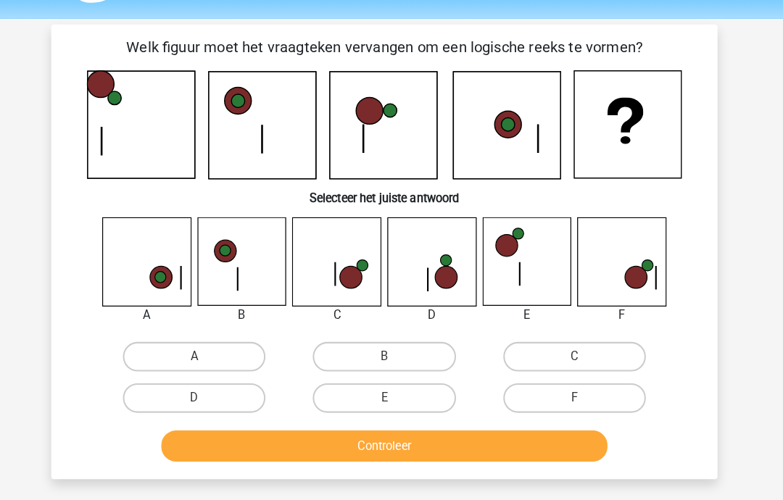
scroll to position [39, 0]
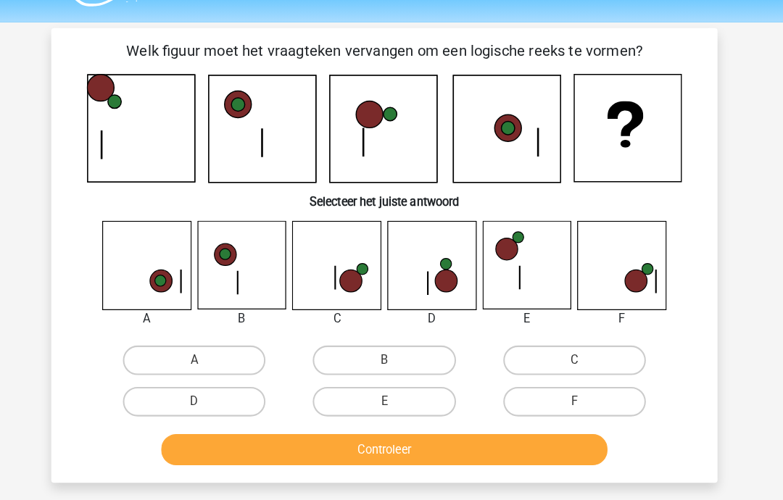
click at [583, 355] on label "C" at bounding box center [578, 353] width 140 height 29
click at [583, 355] on input "C" at bounding box center [582, 358] width 9 height 9
radio input "true"
click at [531, 451] on button "Controleer" at bounding box center [392, 441] width 439 height 30
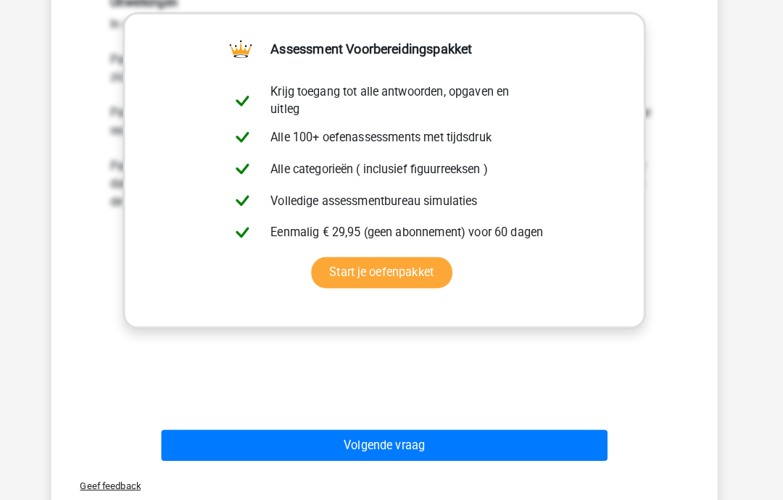
scroll to position [510, 0]
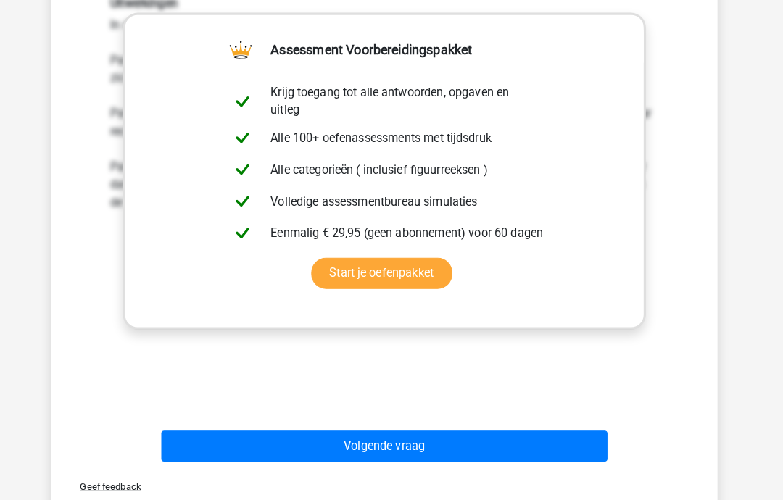
click at [484, 439] on button "Volgende vraag" at bounding box center [392, 438] width 439 height 30
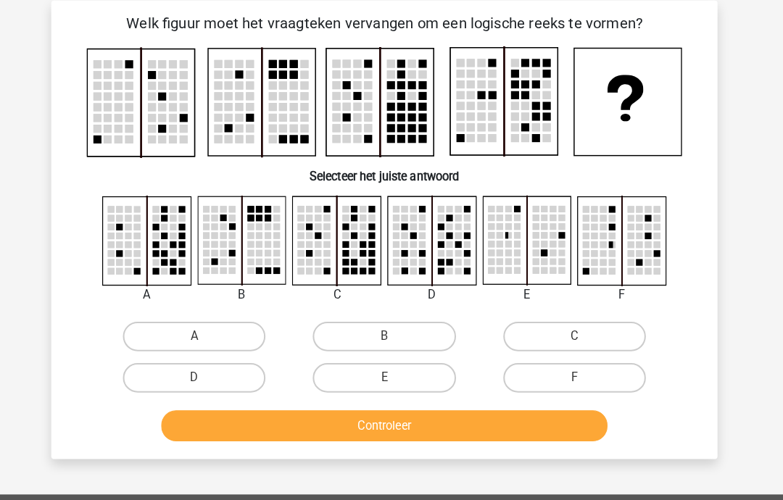
scroll to position [63, 0]
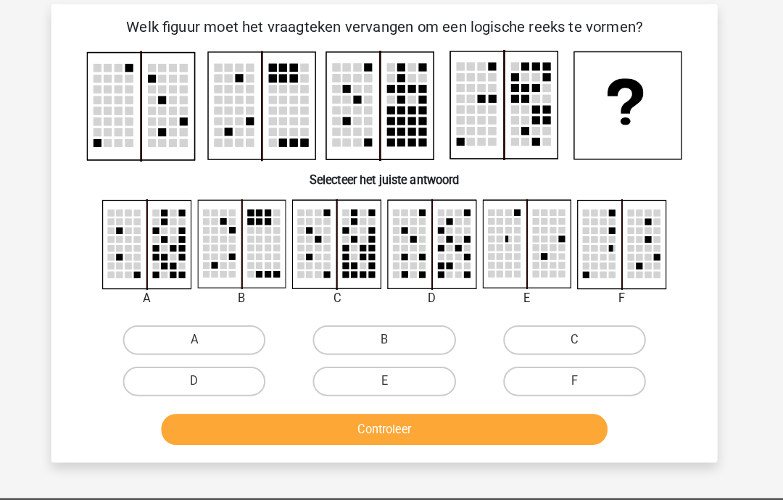
click at [374, 334] on label "B" at bounding box center [391, 333] width 140 height 29
click at [392, 334] on input "B" at bounding box center [396, 338] width 9 height 9
radio input "true"
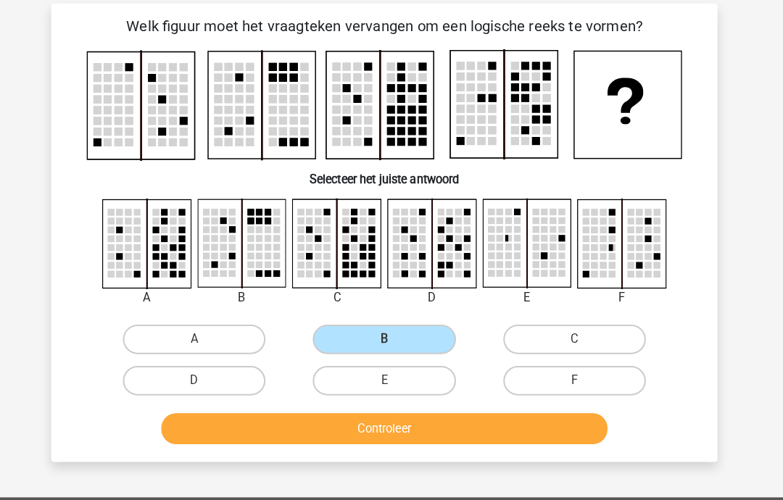
click at [474, 165] on h6 "Selecteer het juiste antwoord" at bounding box center [392, 170] width 608 height 25
click at [432, 420] on button "Controleer" at bounding box center [392, 421] width 439 height 30
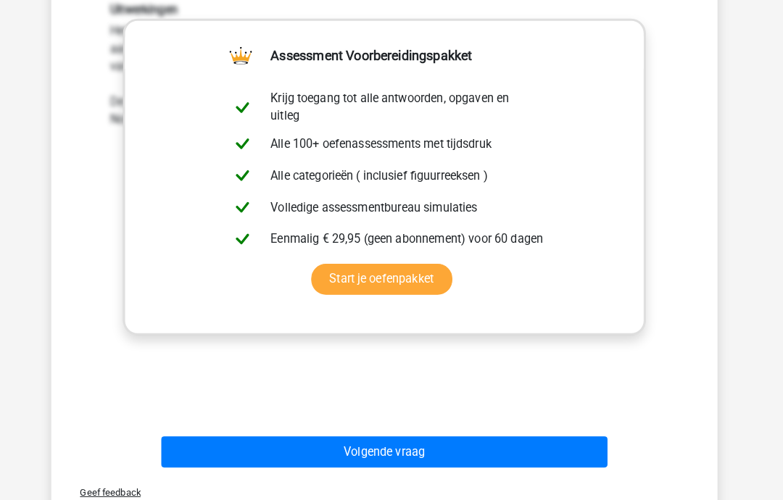
scroll to position [508, 0]
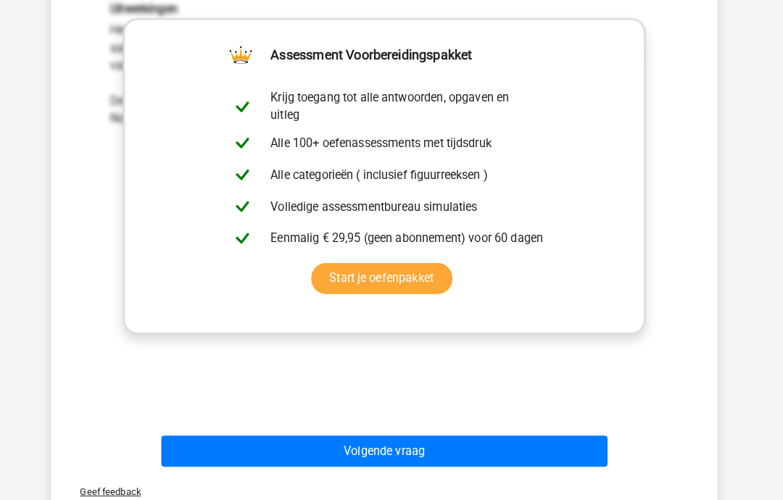
click at [354, 434] on button "Volgende vraag" at bounding box center [392, 443] width 439 height 30
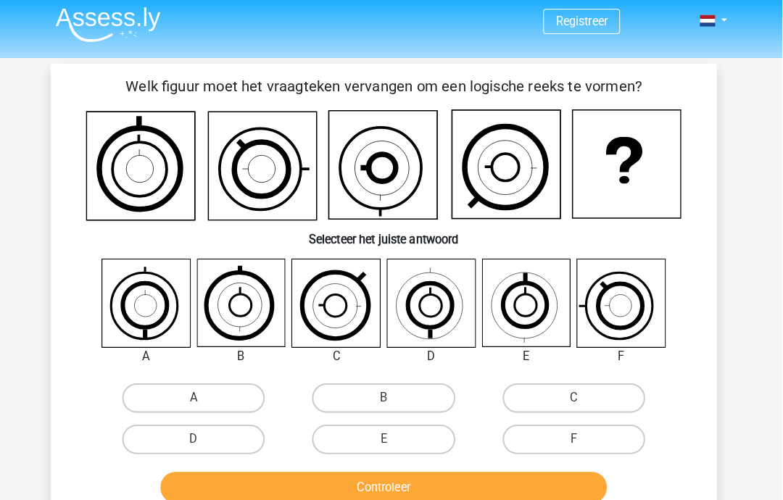
scroll to position [0, 0]
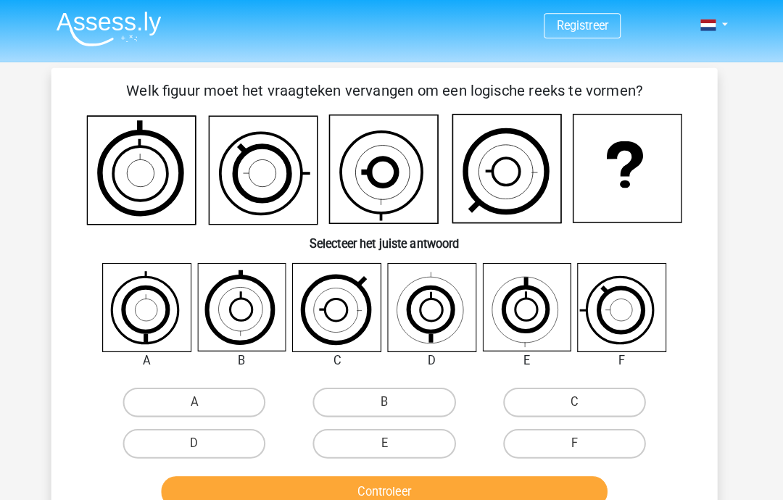
click at [434, 328] on icon at bounding box center [438, 302] width 86 height 86
click at [215, 435] on label "D" at bounding box center [205, 435] width 140 height 29
click at [215, 436] on input "D" at bounding box center [209, 440] width 9 height 9
radio input "true"
click at [488, 481] on button "Controleer" at bounding box center [392, 483] width 439 height 30
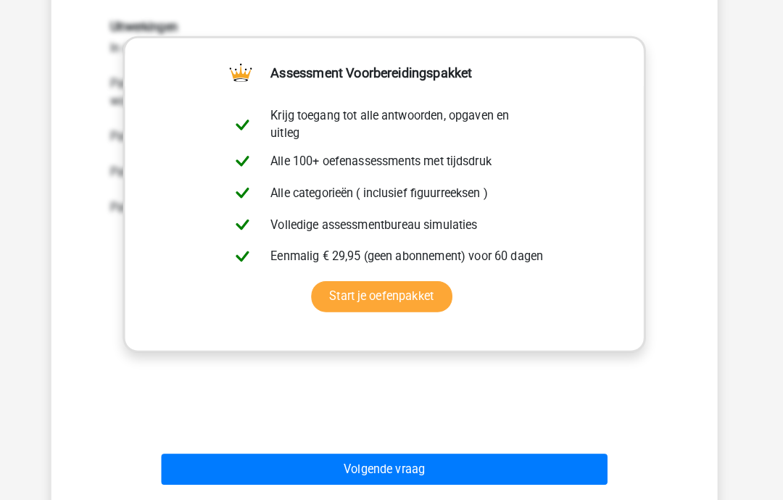
scroll to position [488, 0]
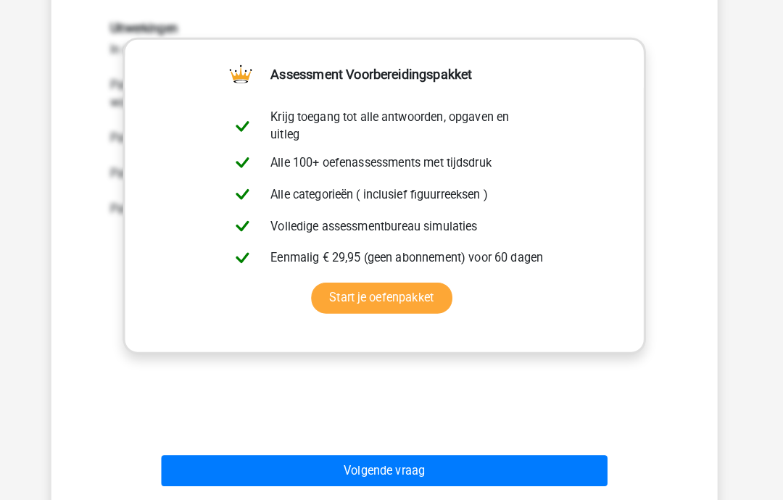
click at [482, 453] on button "Volgende vraag" at bounding box center [392, 462] width 439 height 30
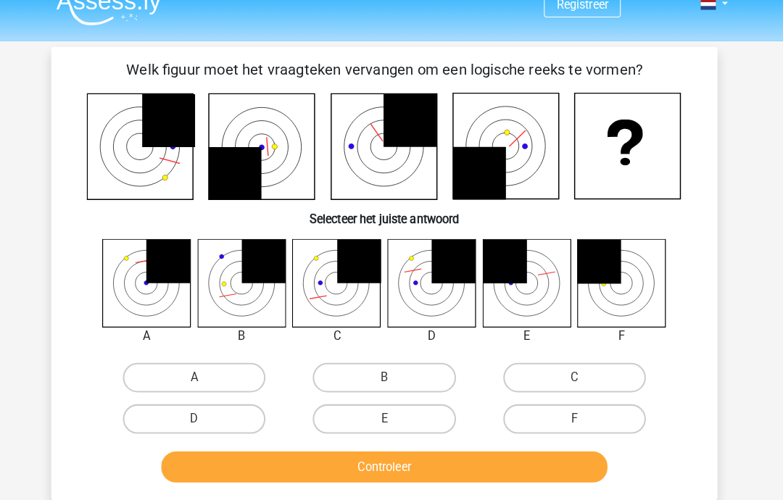
scroll to position [20, 0]
click at [589, 366] on label "C" at bounding box center [578, 371] width 140 height 29
click at [587, 371] on input "C" at bounding box center [582, 375] width 9 height 9
radio input "true"
click at [528, 453] on button "Controleer" at bounding box center [392, 459] width 439 height 30
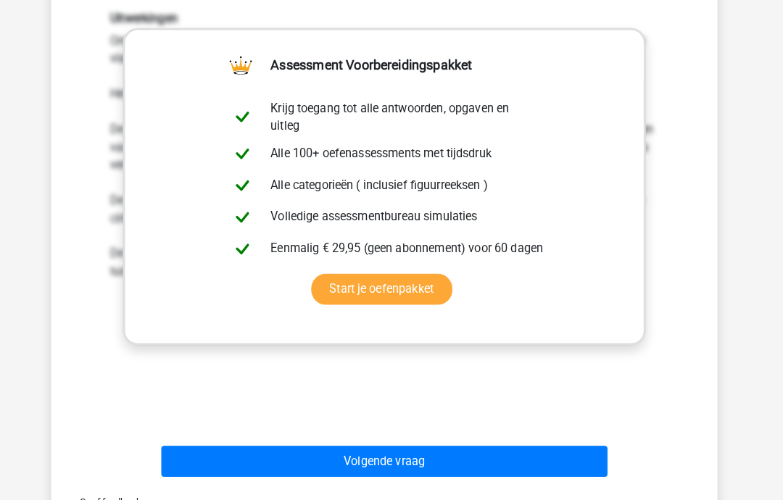
scroll to position [496, 0]
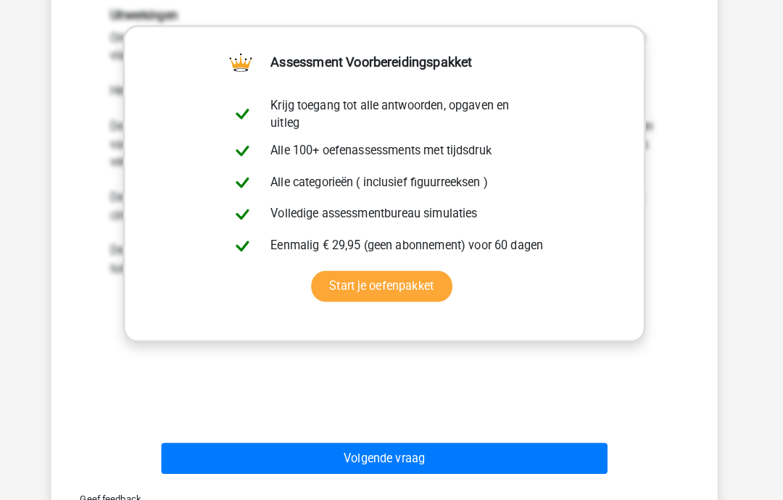
click at [541, 447] on button "Volgende vraag" at bounding box center [392, 450] width 439 height 30
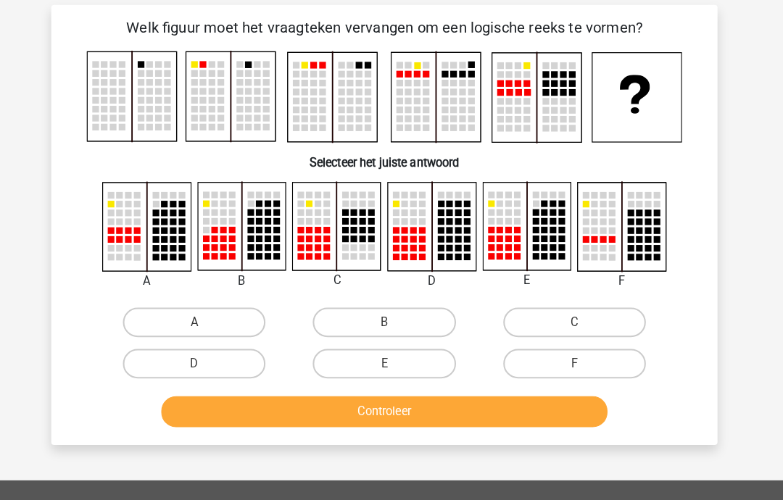
scroll to position [0, 0]
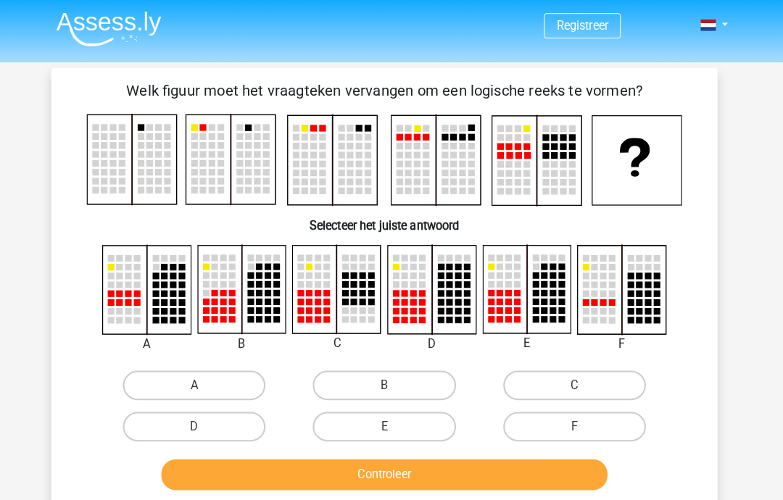
click at [100, 33] on img at bounding box center [121, 29] width 103 height 34
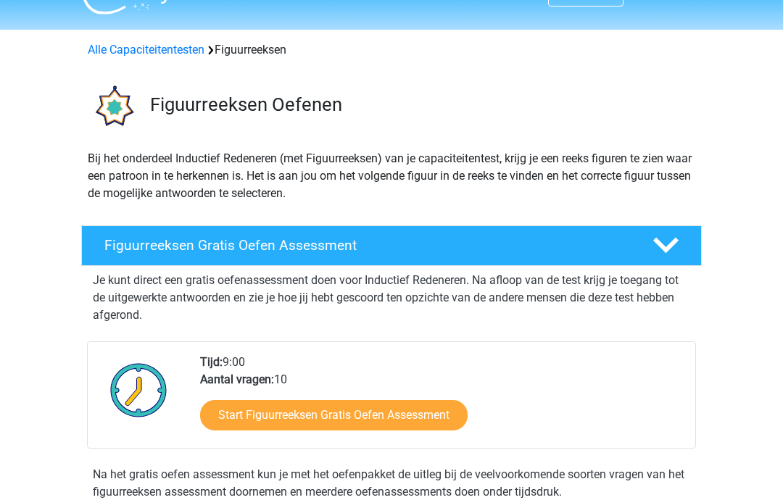
scroll to position [24, 0]
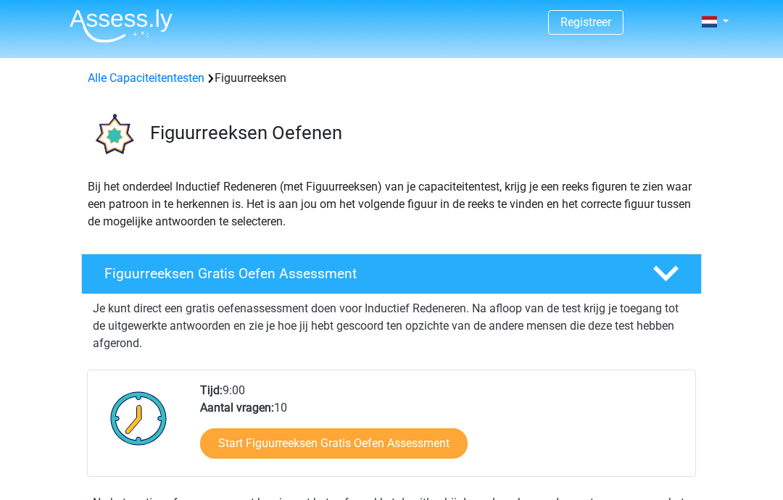
click at [653, 269] on polygon at bounding box center [665, 275] width 25 height 16
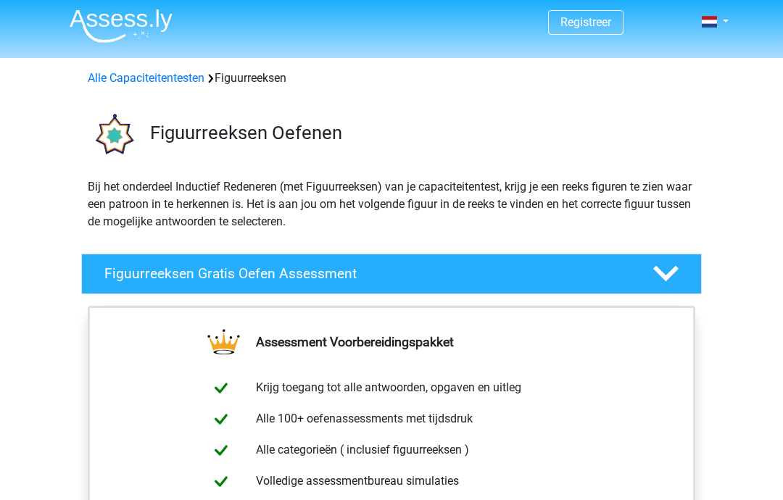
scroll to position [3, 0]
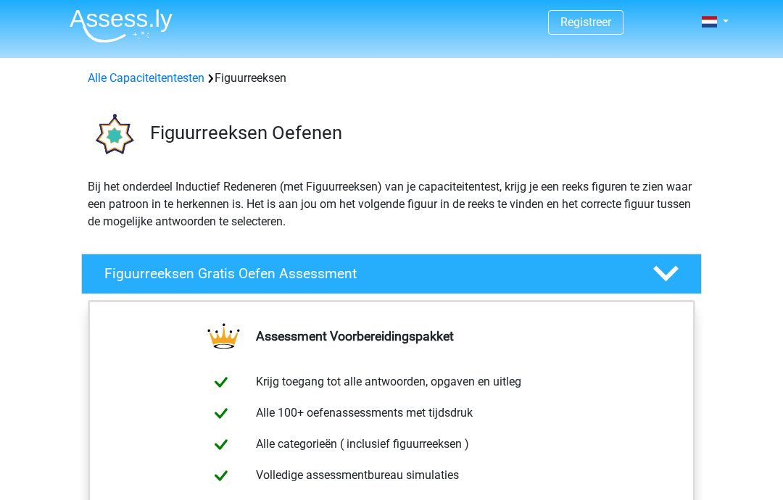
click at [659, 273] on polygon at bounding box center [665, 274] width 25 height 16
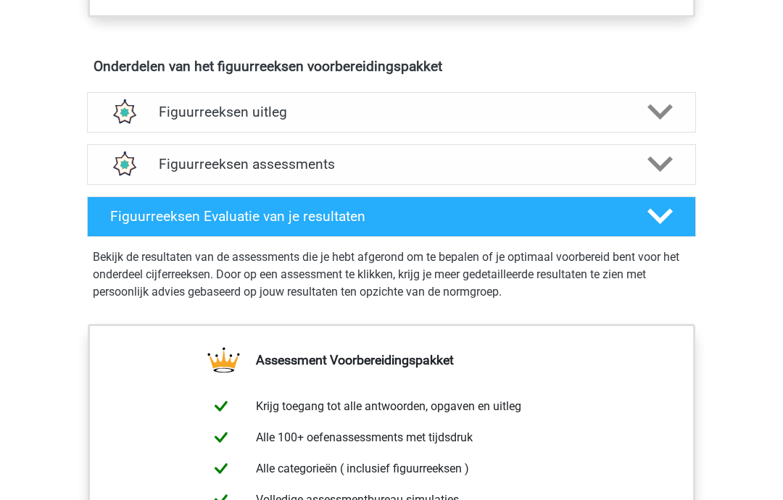
scroll to position [825, 0]
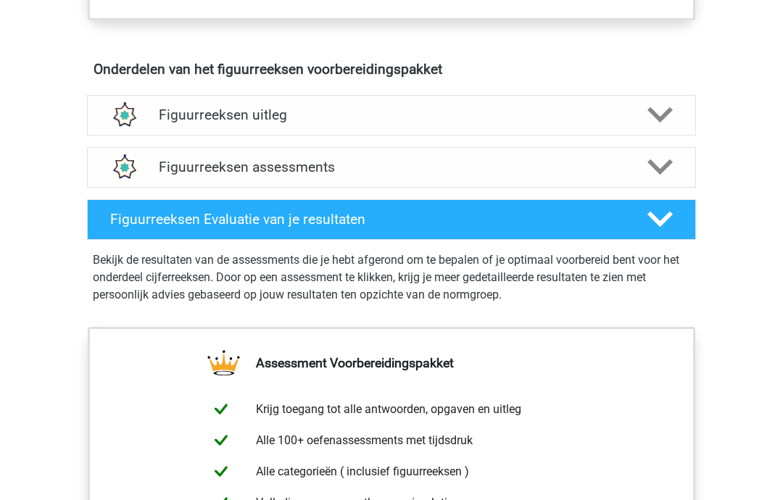
click at [665, 217] on polygon at bounding box center [660, 220] width 25 height 16
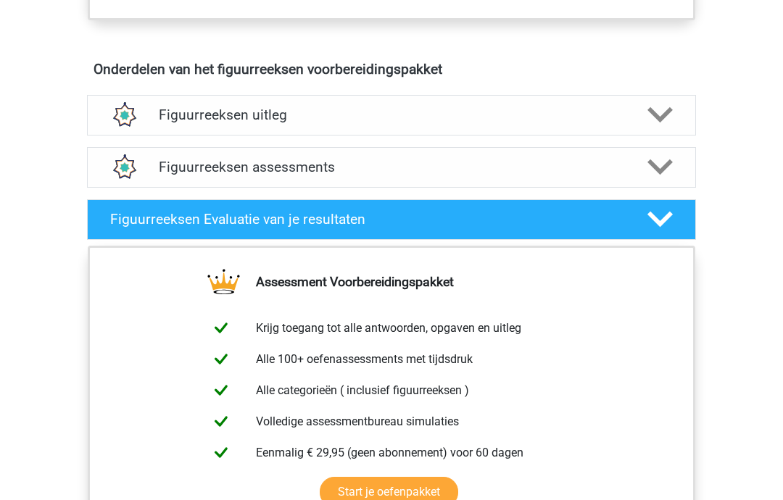
click at [659, 225] on polygon at bounding box center [660, 220] width 25 height 16
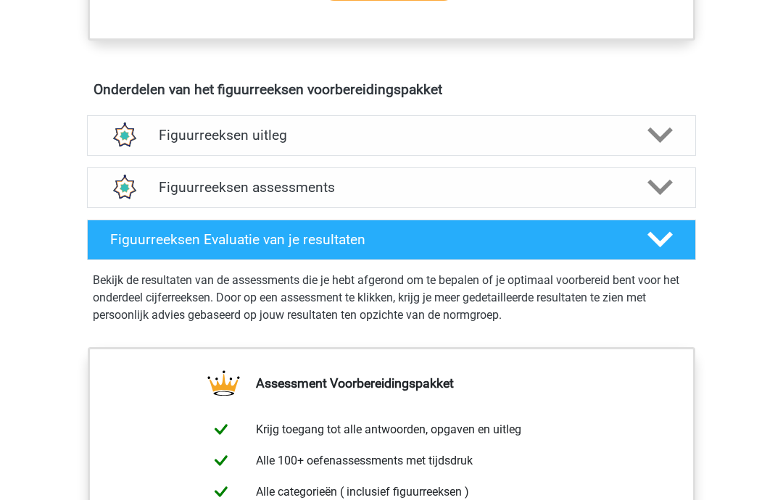
scroll to position [802, 0]
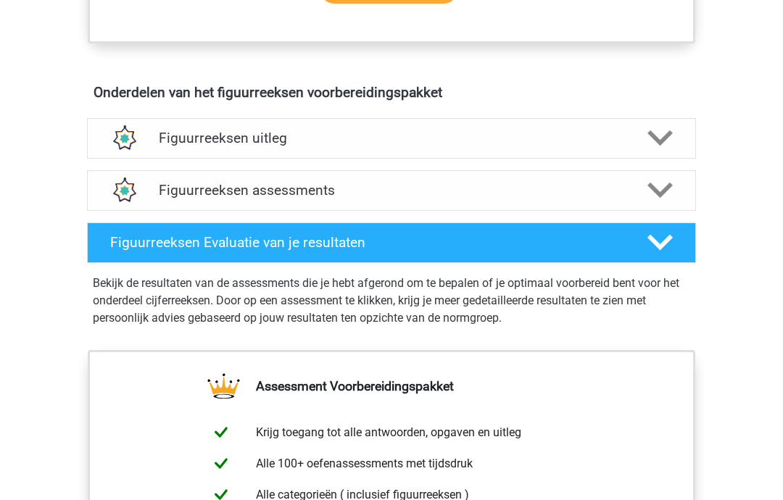
click at [250, 186] on h4 "Figuurreeksen assessments" at bounding box center [392, 190] width 466 height 17
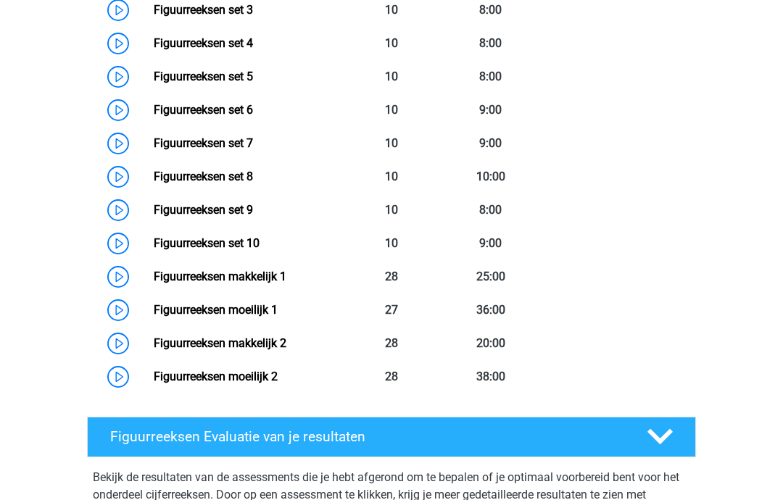
scroll to position [1181, 0]
click at [268, 276] on link "Figuurreeksen makkelijk 1" at bounding box center [220, 277] width 133 height 14
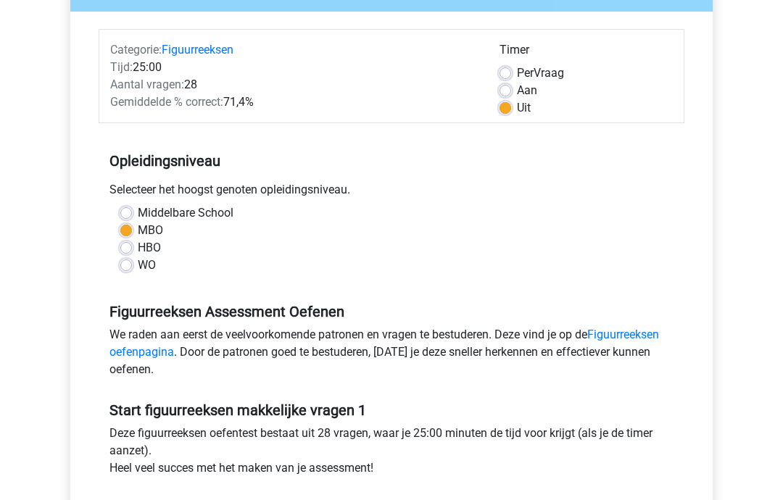
scroll to position [162, 0]
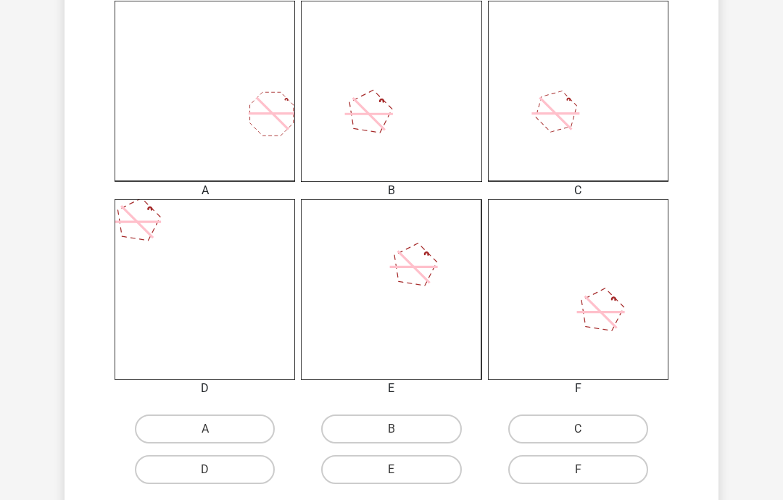
scroll to position [387, 0]
click at [595, 429] on label "C" at bounding box center [578, 429] width 140 height 29
click at [587, 429] on input "C" at bounding box center [582, 433] width 9 height 9
radio input "true"
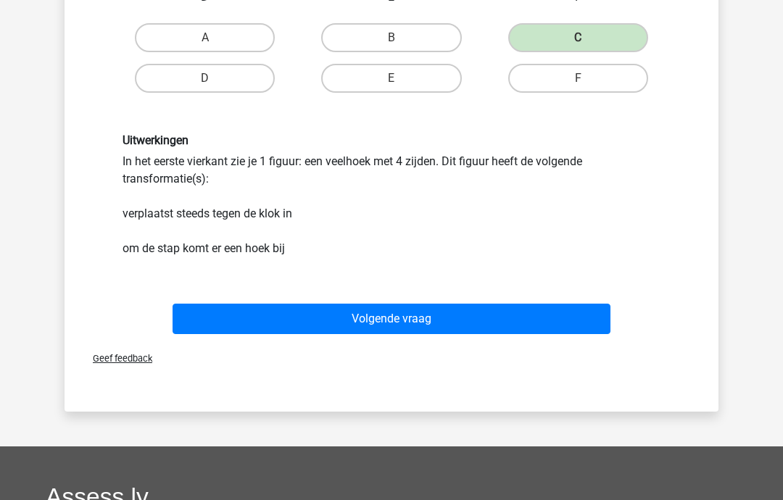
scroll to position [779, 0]
click at [548, 310] on button "Volgende vraag" at bounding box center [392, 319] width 439 height 30
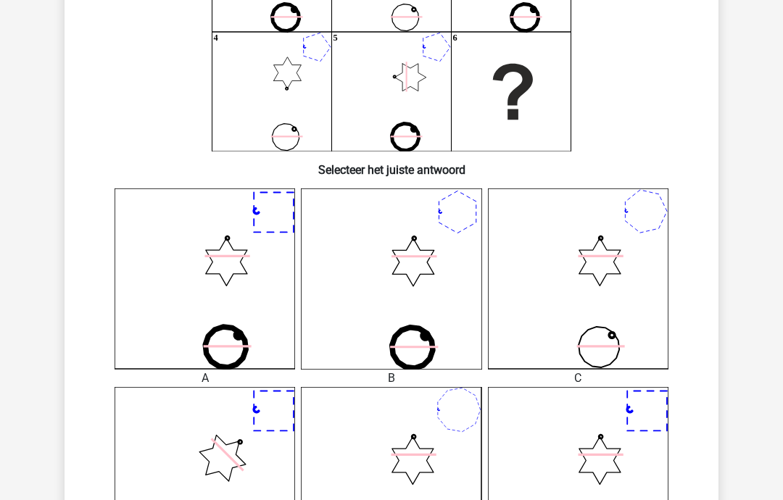
scroll to position [199, 0]
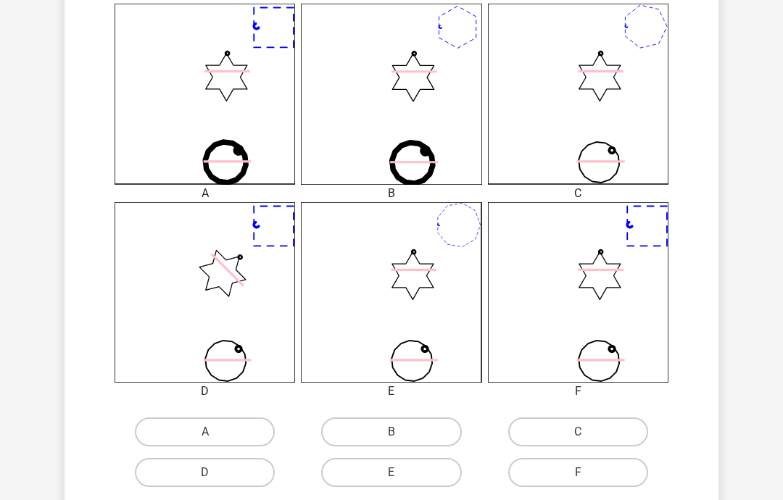
click at [601, 432] on label "C" at bounding box center [578, 432] width 140 height 29
click at [587, 433] on input "C" at bounding box center [582, 437] width 9 height 9
radio input "true"
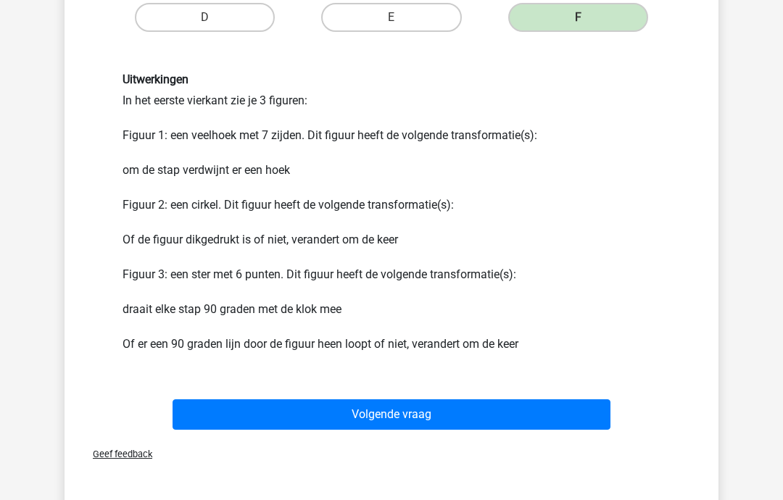
scroll to position [885, 0]
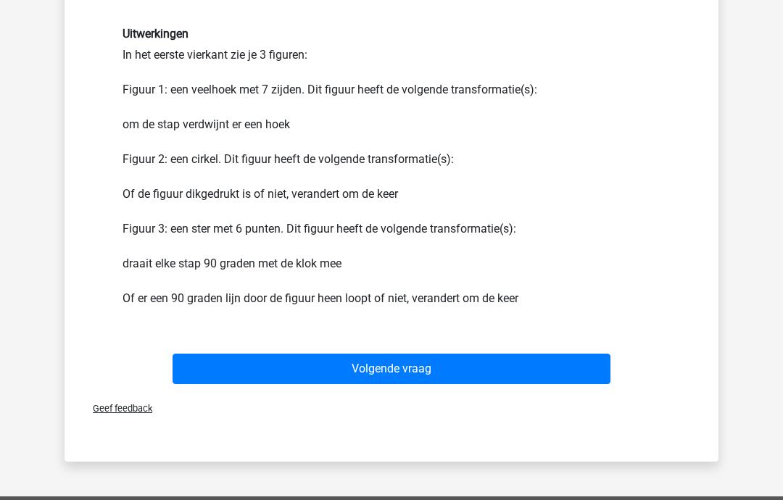
click at [288, 369] on button "Volgende vraag" at bounding box center [392, 370] width 439 height 30
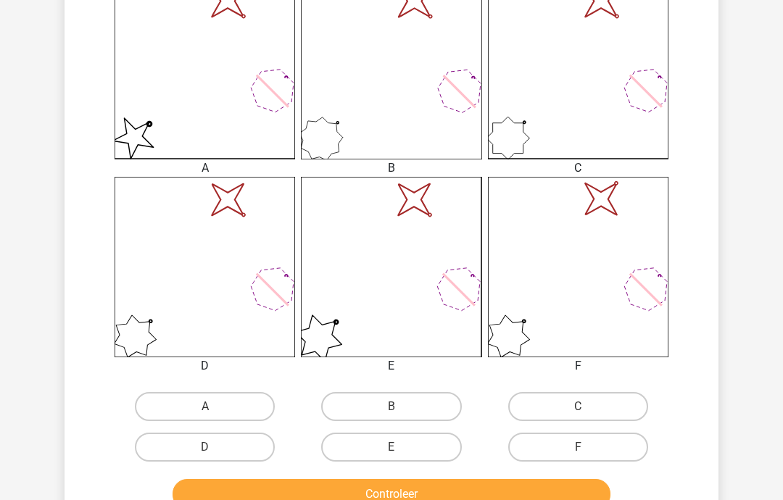
scroll to position [409, 0]
click at [242, 401] on label "A" at bounding box center [205, 407] width 140 height 29
click at [215, 408] on input "A" at bounding box center [209, 412] width 9 height 9
radio input "true"
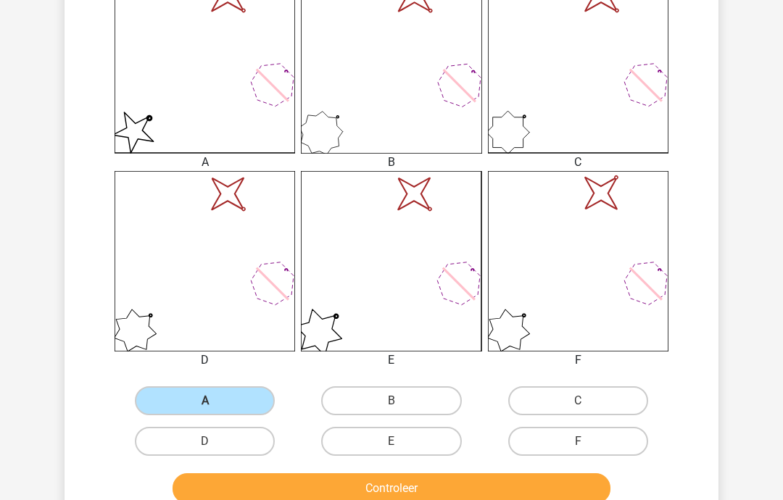
scroll to position [416, 0]
click at [441, 491] on button "Controleer" at bounding box center [392, 489] width 439 height 30
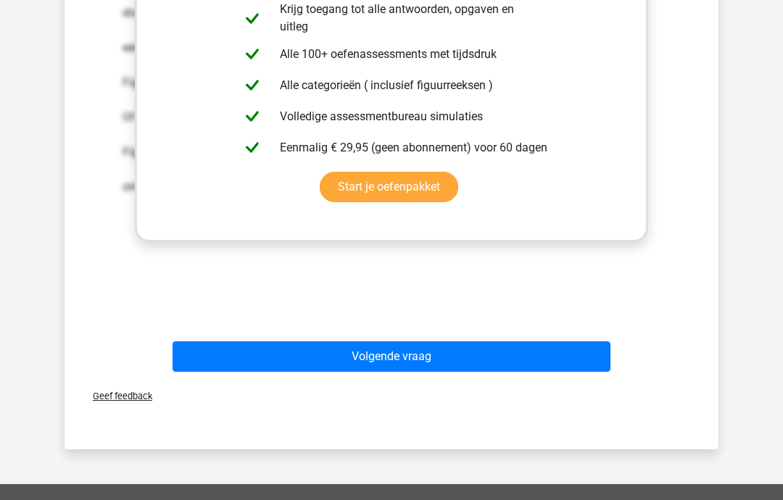
click at [466, 346] on button "Volgende vraag" at bounding box center [392, 357] width 439 height 30
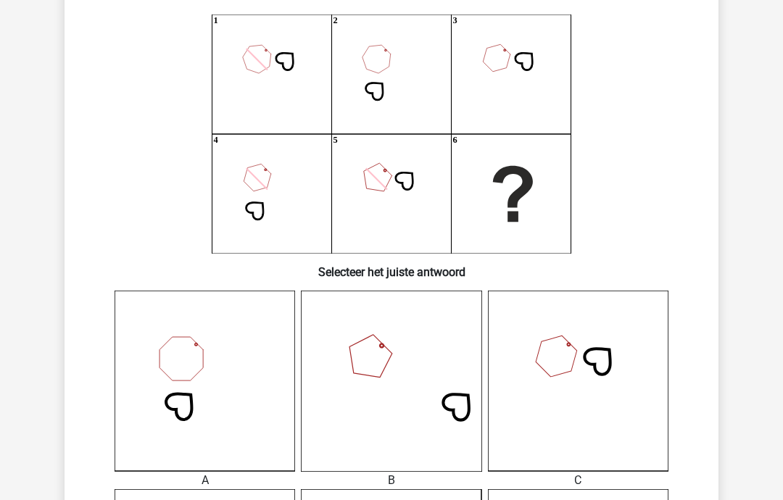
scroll to position [91, 0]
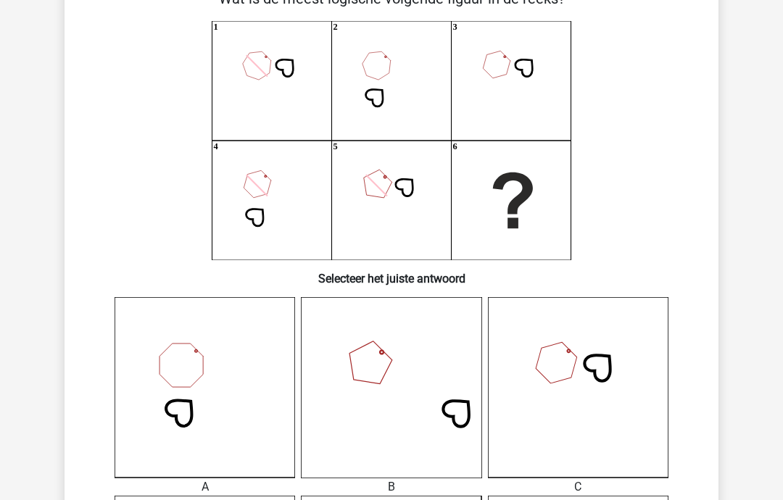
click at [210, 73] on icon "1 2 3 4 5 6" at bounding box center [391, 140] width 585 height 239
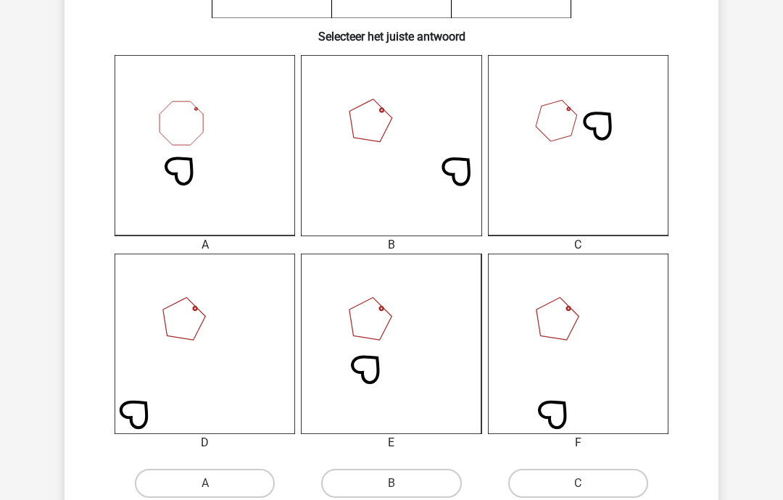
scroll to position [339, 0]
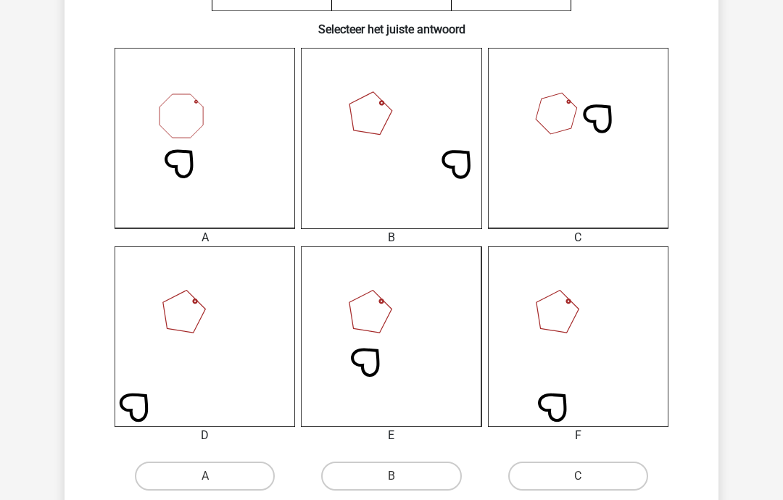
radio input "true"
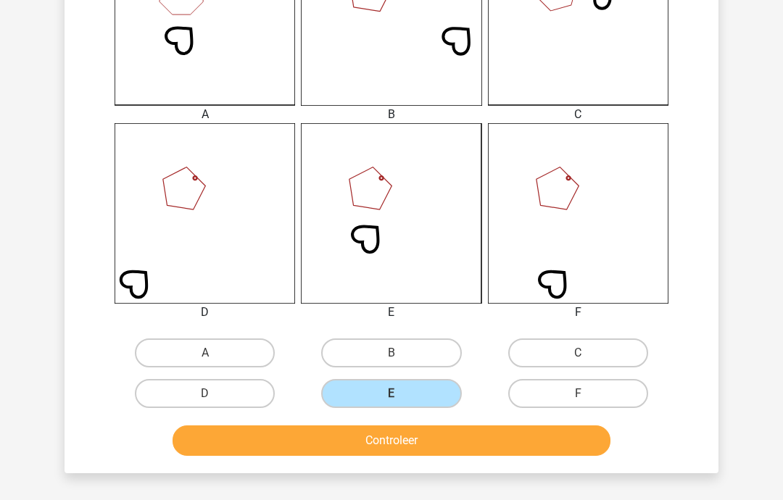
scroll to position [464, 0]
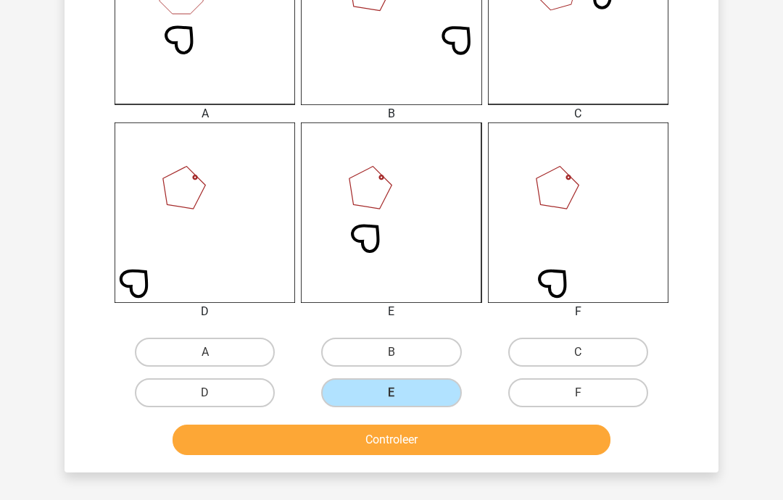
click at [448, 437] on button "Controleer" at bounding box center [392, 440] width 439 height 30
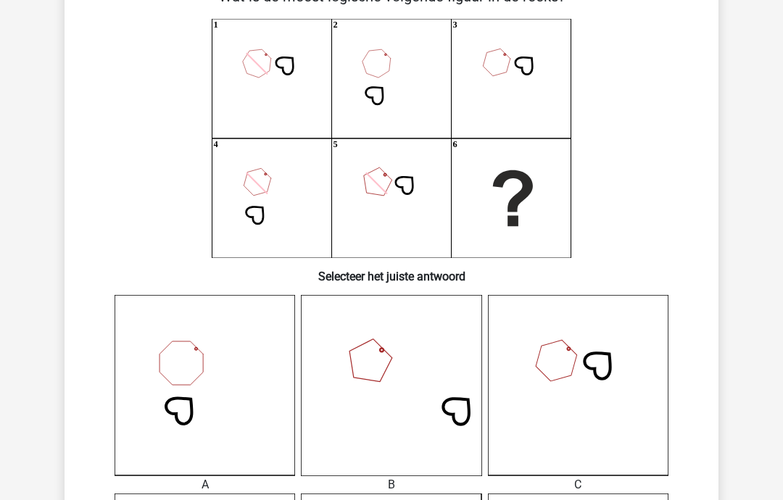
scroll to position [92, 0]
click at [199, 78] on icon "1 2 3 4 5 6" at bounding box center [391, 139] width 585 height 239
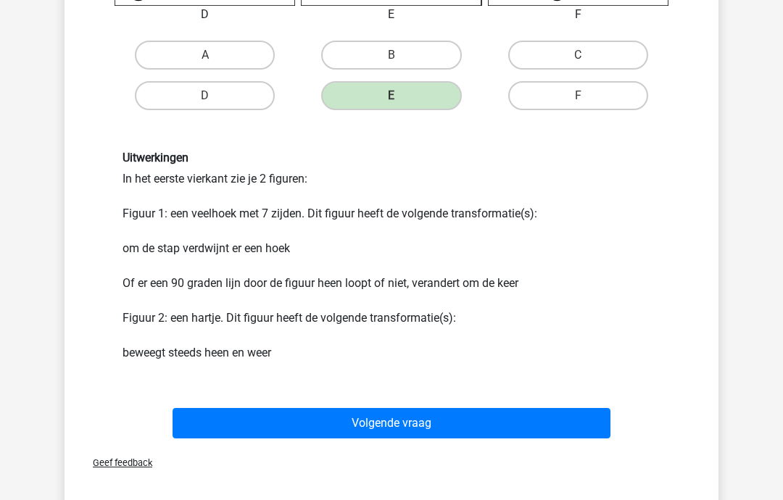
scroll to position [786, 0]
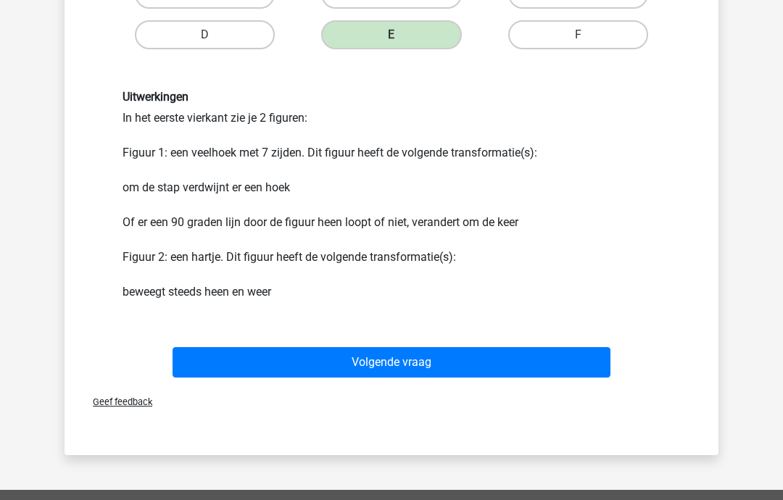
click at [555, 354] on button "Volgende vraag" at bounding box center [392, 362] width 439 height 30
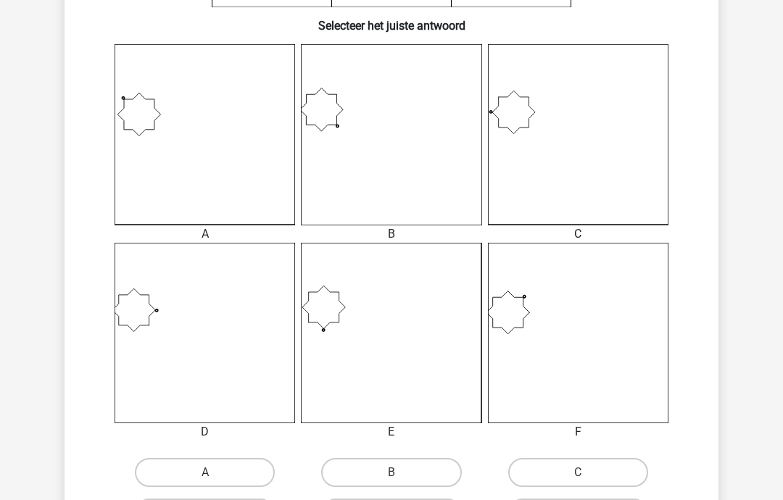
scroll to position [340, 0]
click at [229, 448] on div "A B C D" at bounding box center [392, 293] width 608 height 490
radio input "true"
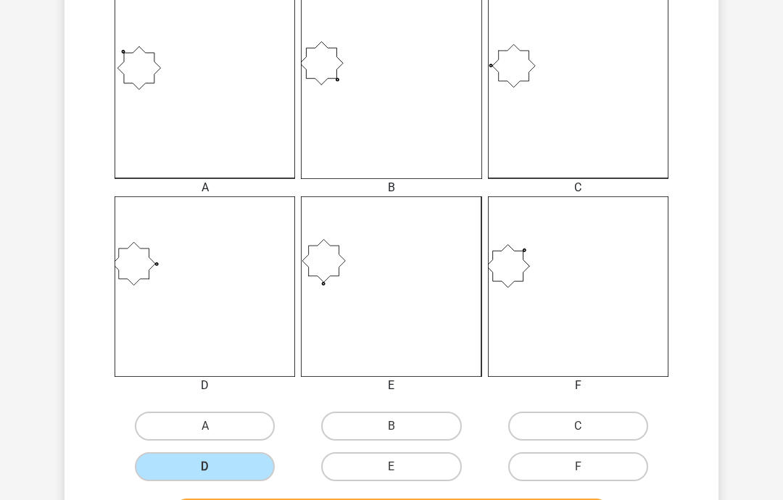
scroll to position [500, 0]
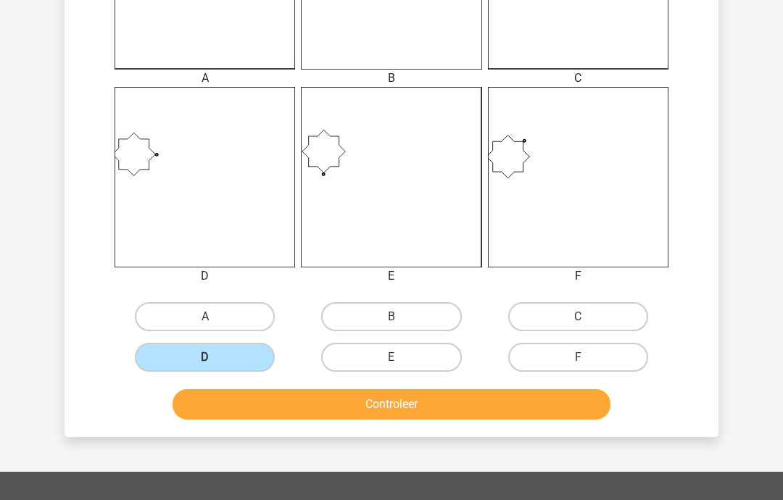
click at [517, 408] on button "Controleer" at bounding box center [392, 404] width 439 height 30
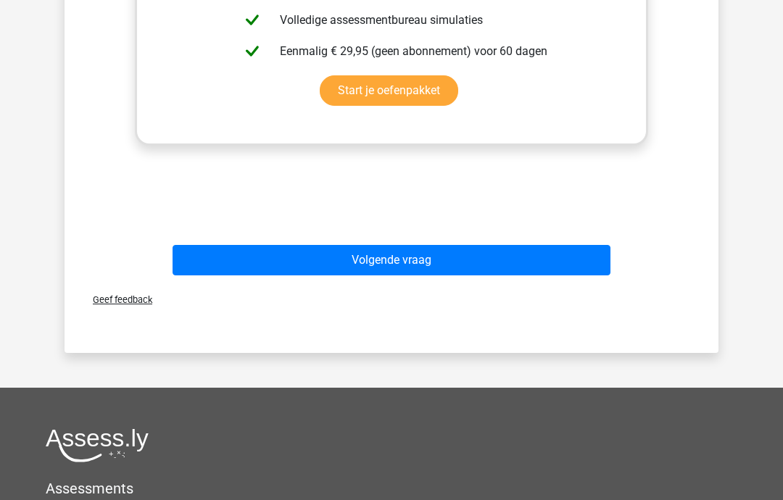
click at [531, 263] on button "Volgende vraag" at bounding box center [392, 260] width 439 height 30
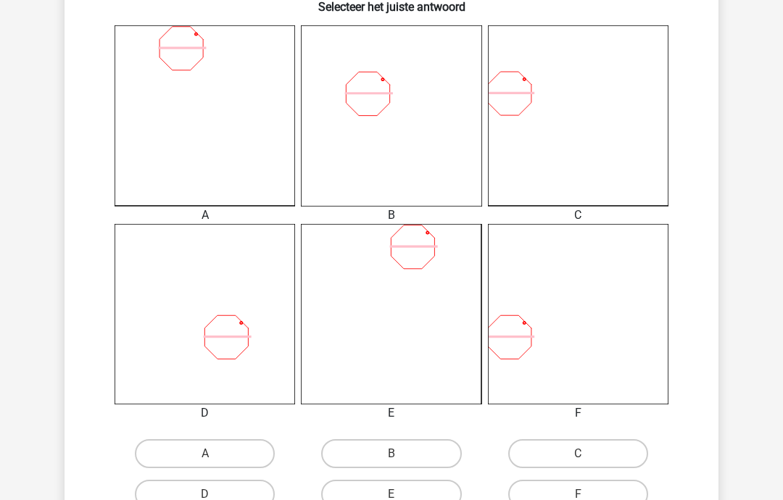
scroll to position [360, 0]
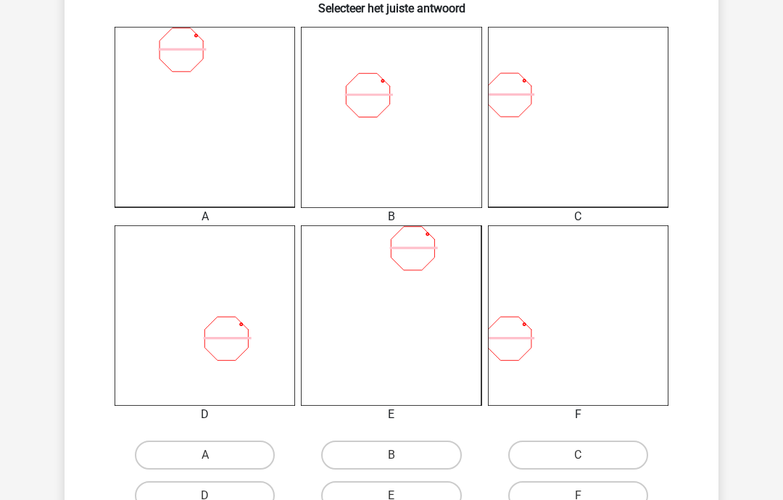
click at [244, 499] on label "D" at bounding box center [205, 496] width 140 height 29
click at [215, 499] on input "D" at bounding box center [209, 501] width 9 height 9
radio input "true"
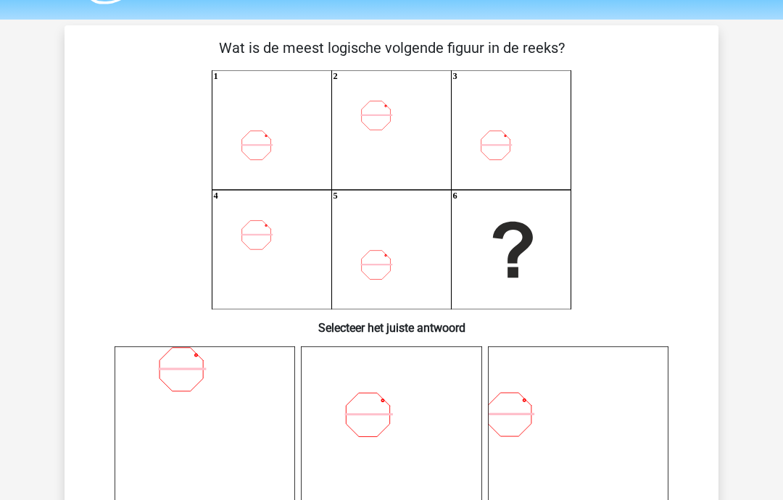
scroll to position [53, 0]
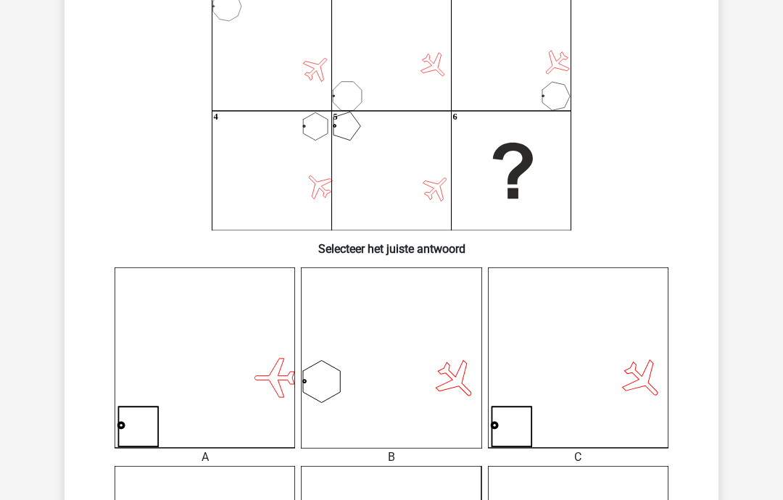
scroll to position [0, 0]
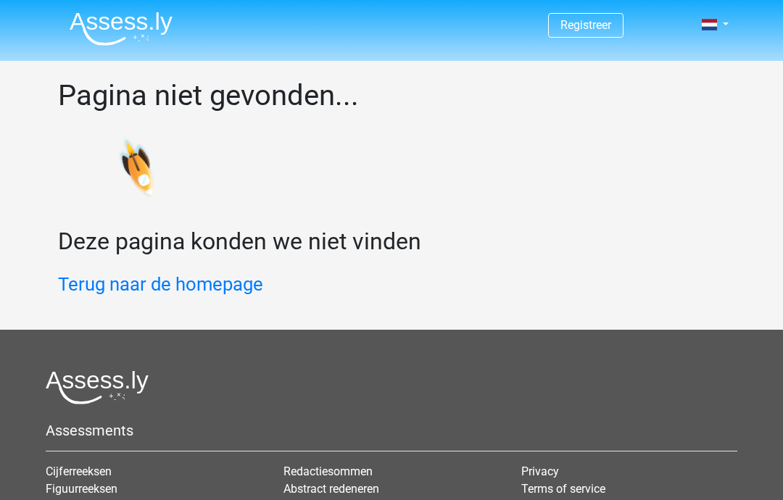
click at [239, 273] on link "Terug naar de homepage" at bounding box center [160, 284] width 205 height 22
